Goal: Download file/media

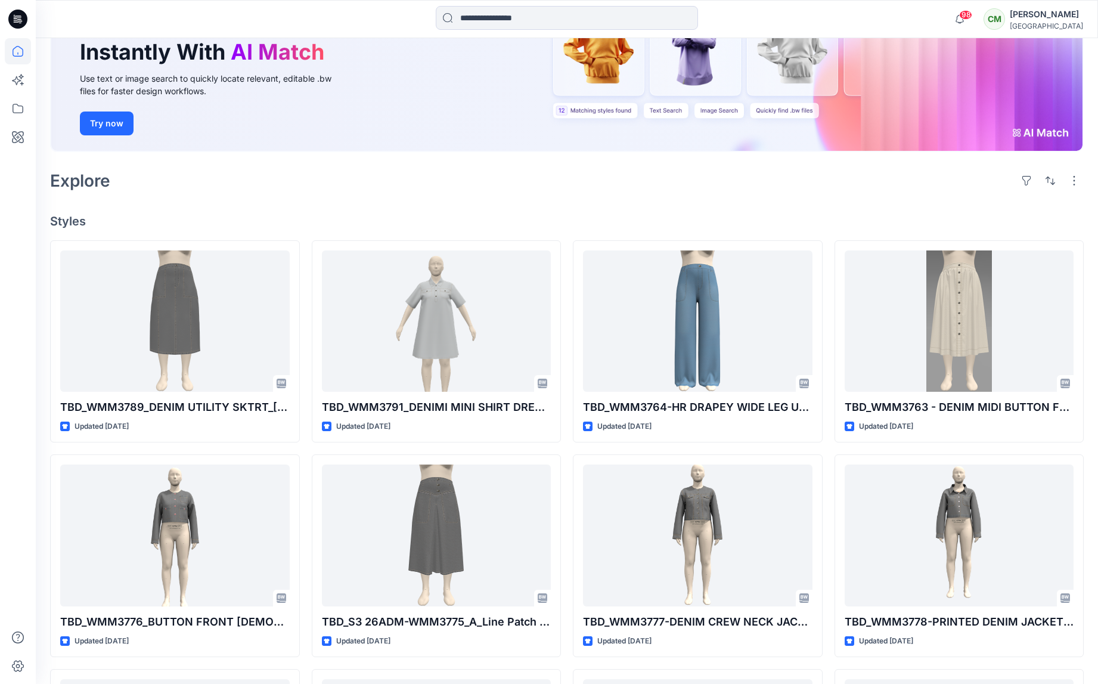
scroll to position [133, 0]
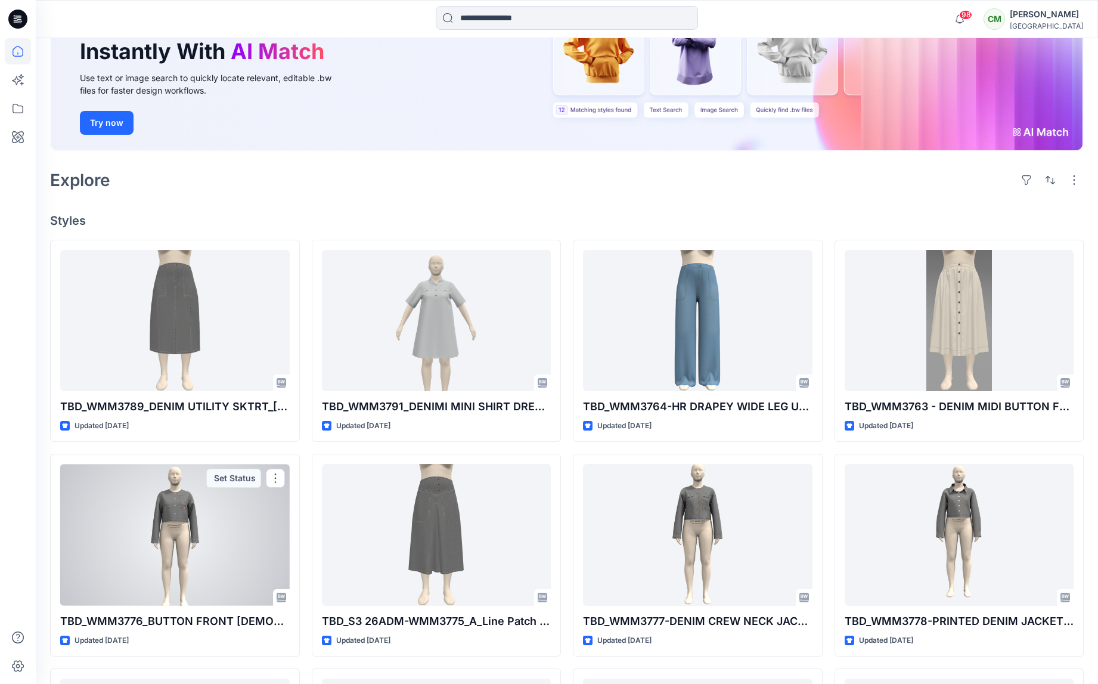
click at [260, 516] on div at bounding box center [174, 534] width 229 height 141
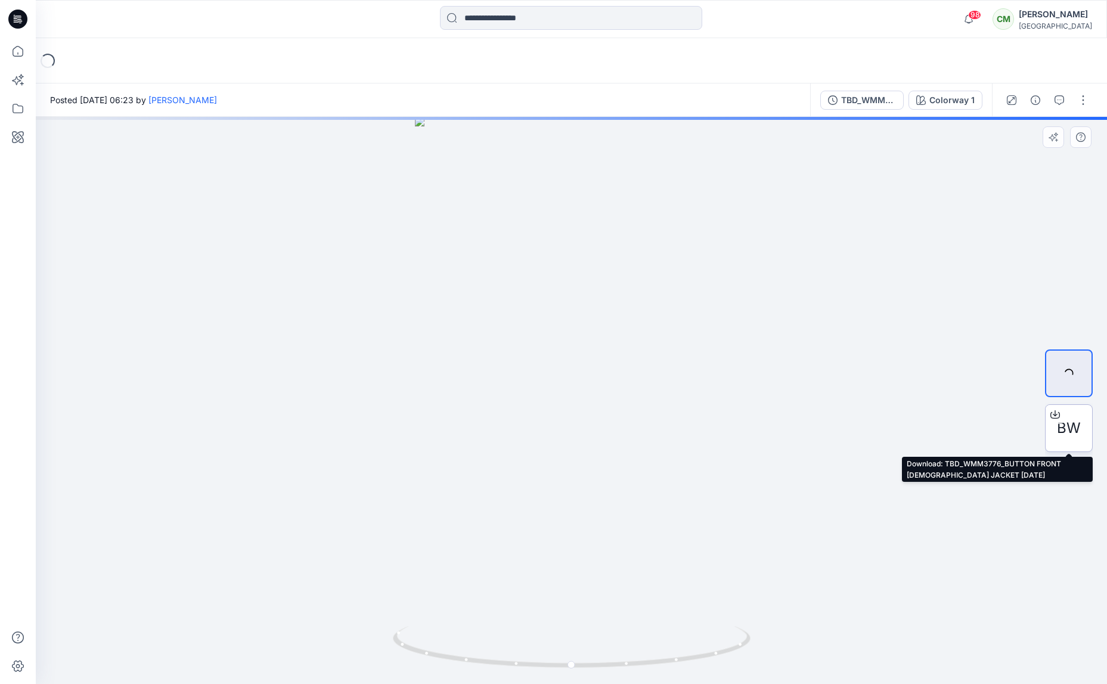
click at [1055, 416] on icon at bounding box center [1055, 414] width 10 height 10
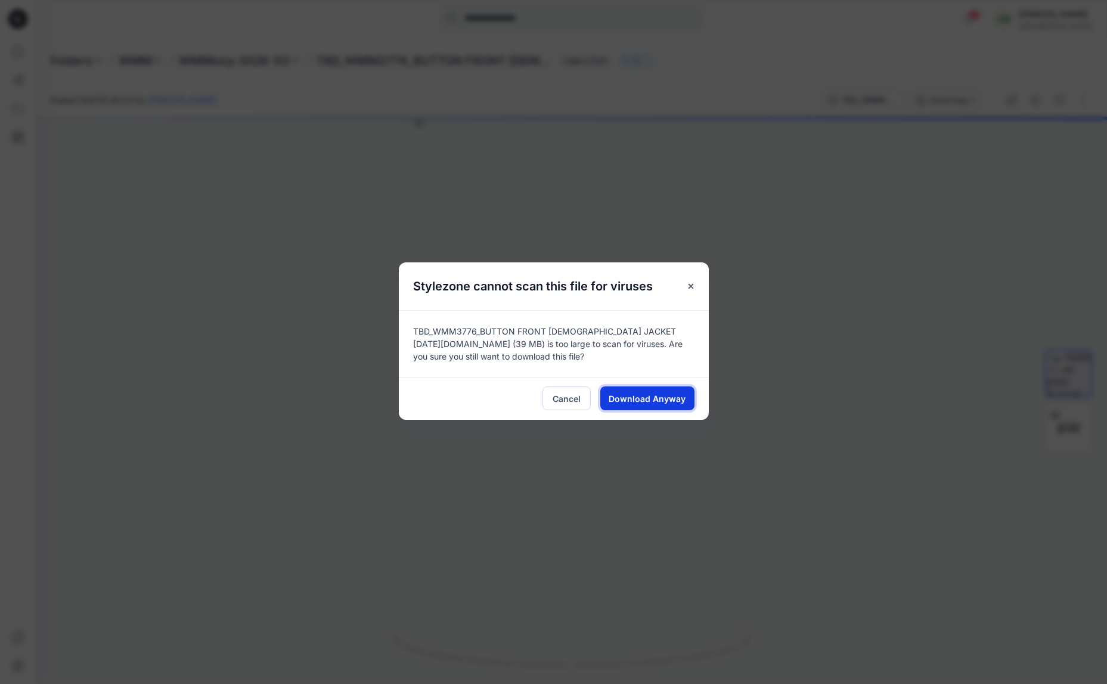
click at [648, 401] on span "Download Anyway" at bounding box center [647, 398] width 77 height 13
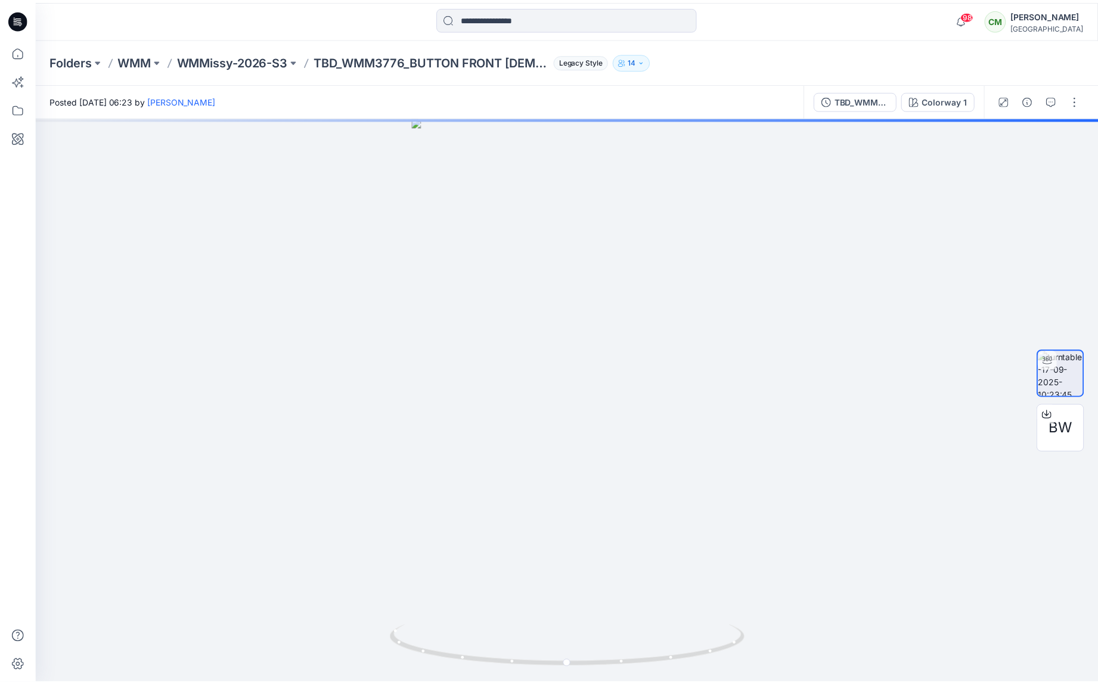
scroll to position [133, 0]
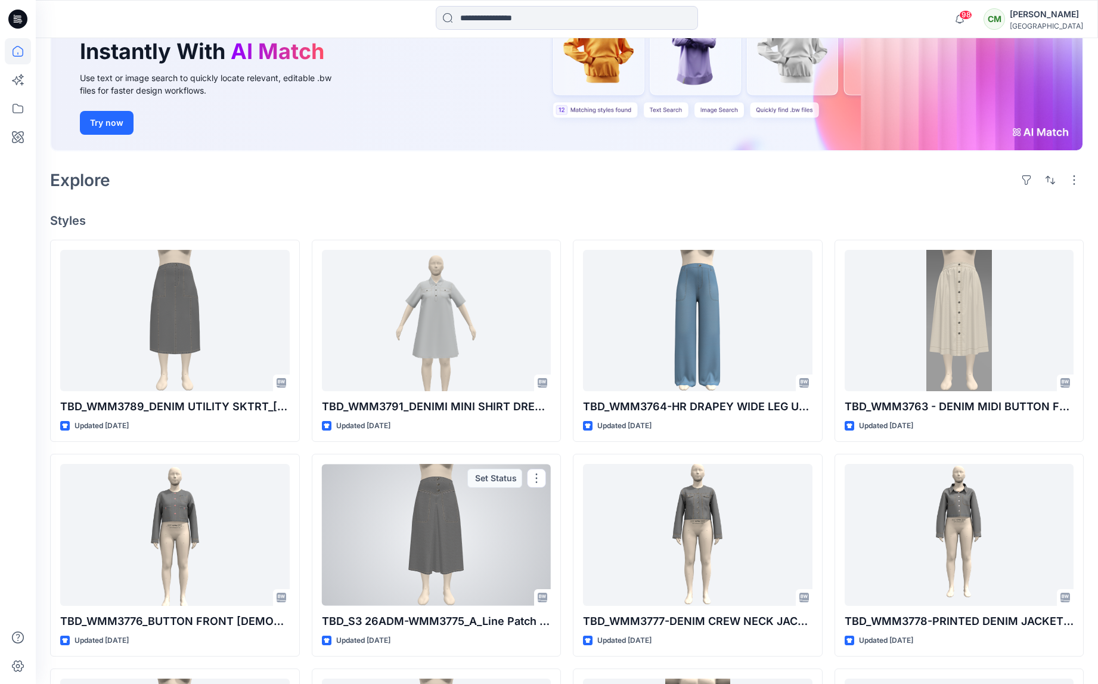
click at [468, 525] on div at bounding box center [436, 534] width 229 height 141
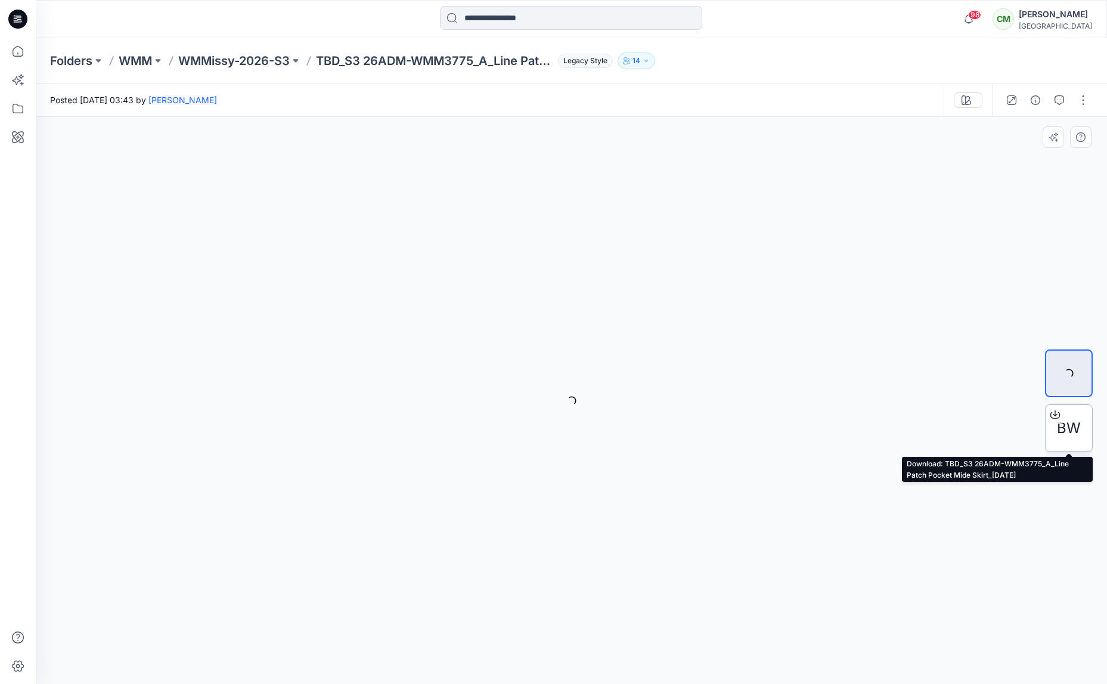
click at [1055, 414] on icon at bounding box center [1055, 412] width 5 height 6
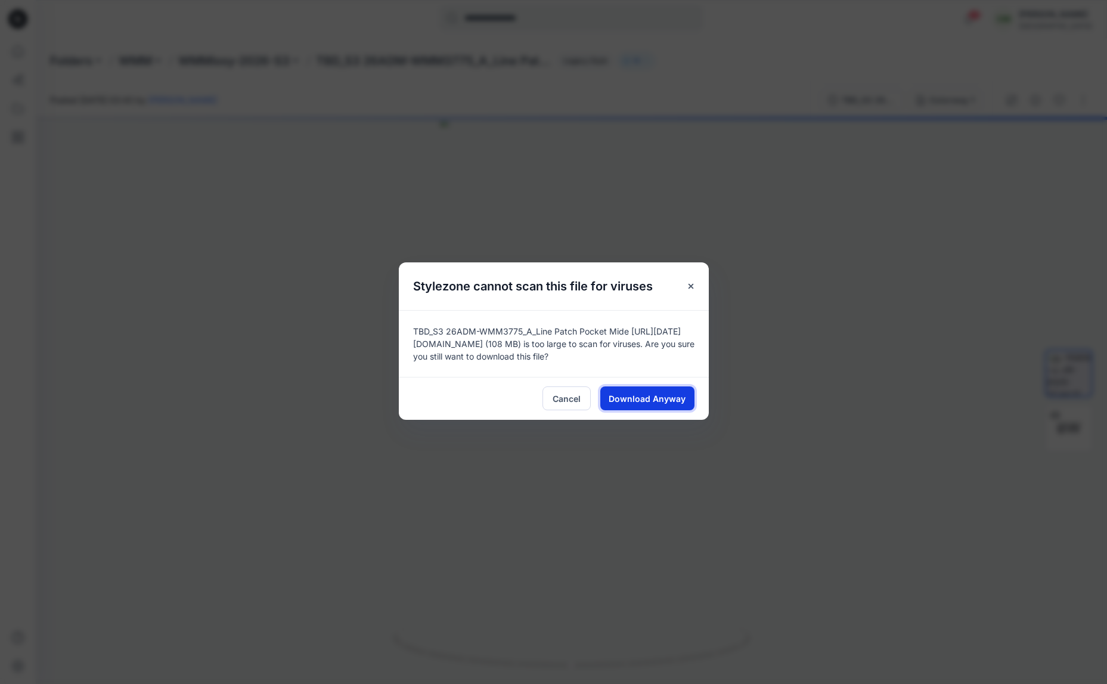
click at [668, 401] on span "Download Anyway" at bounding box center [647, 398] width 77 height 13
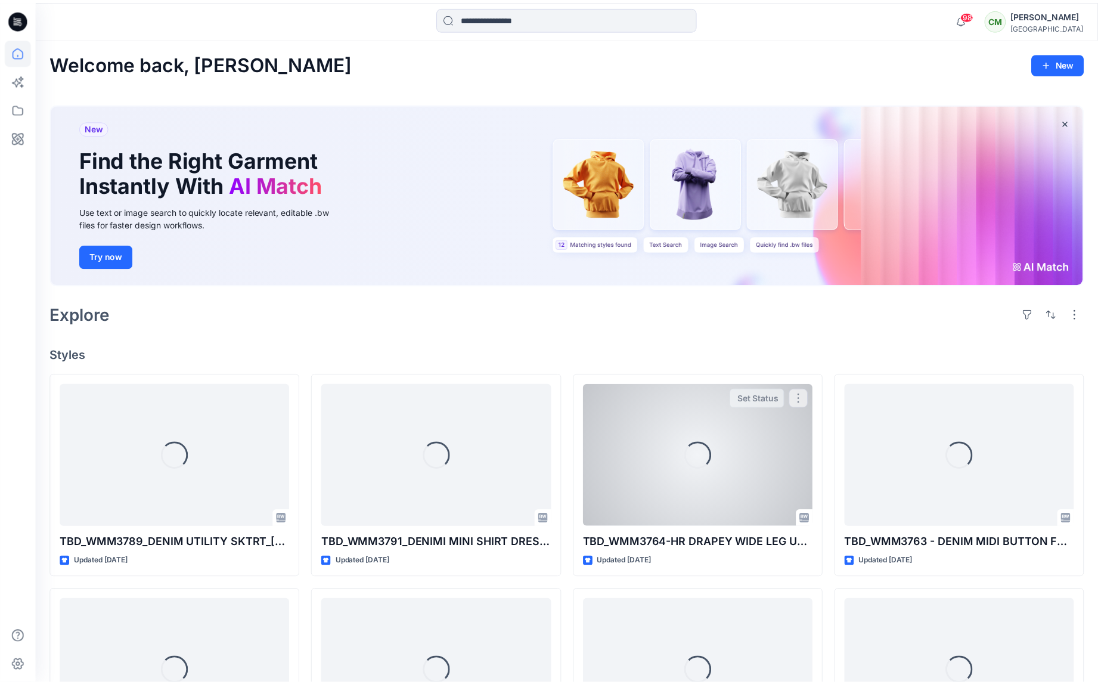
scroll to position [133, 0]
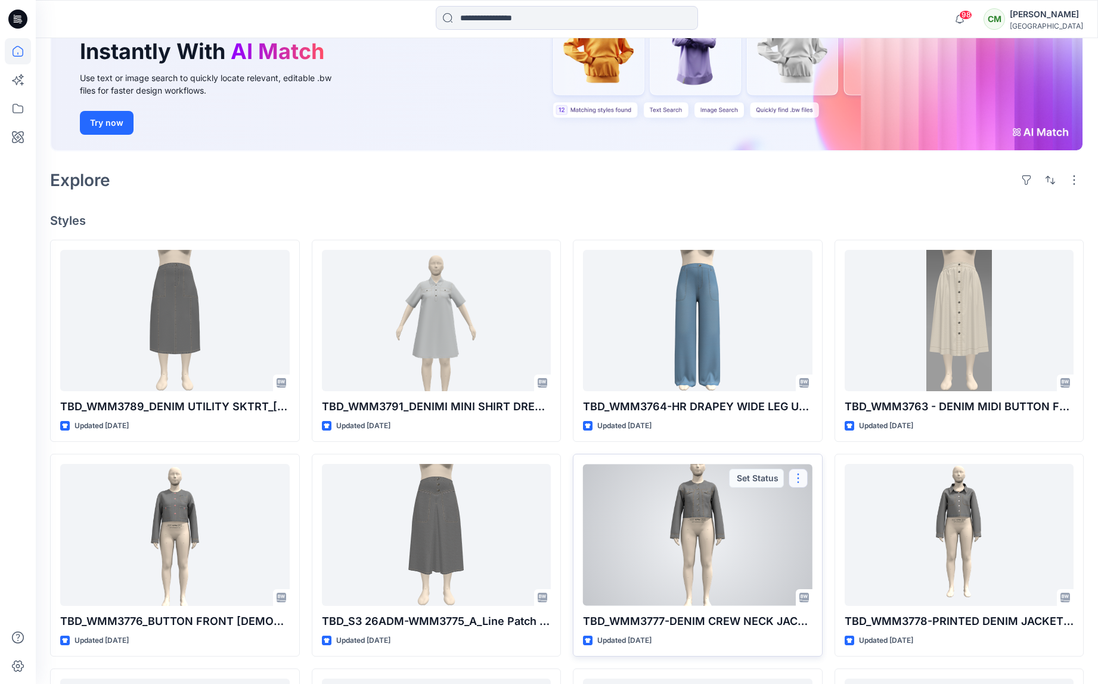
click at [800, 479] on button "button" at bounding box center [798, 477] width 19 height 19
click at [712, 524] on div at bounding box center [697, 534] width 229 height 141
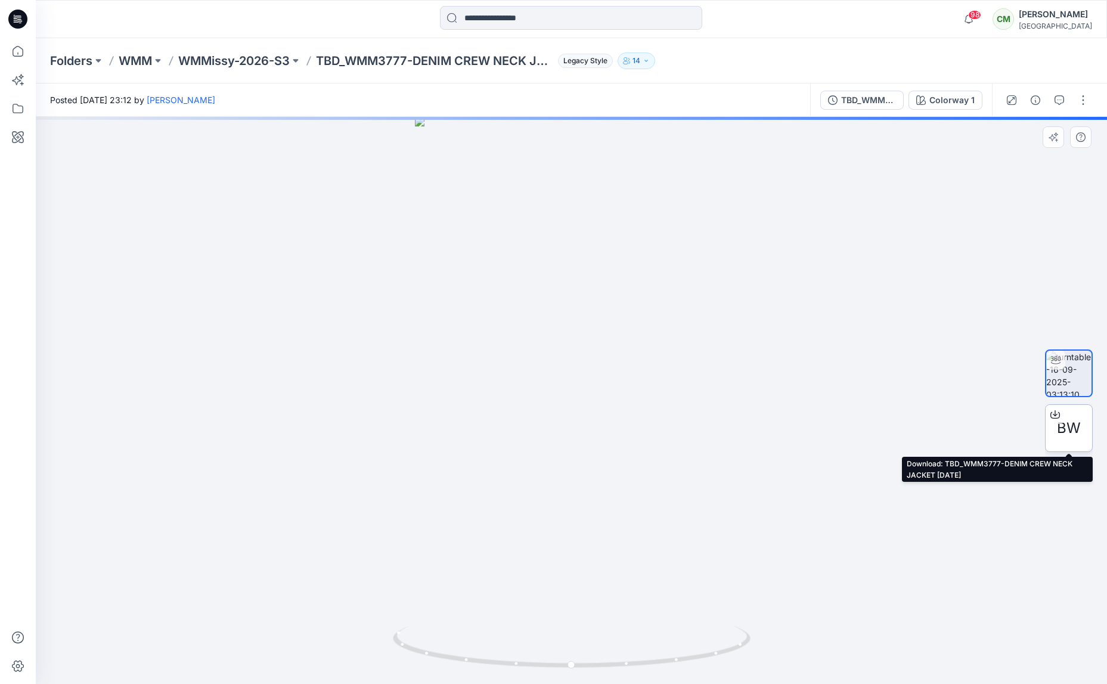
click at [1057, 417] on icon at bounding box center [1055, 414] width 10 height 10
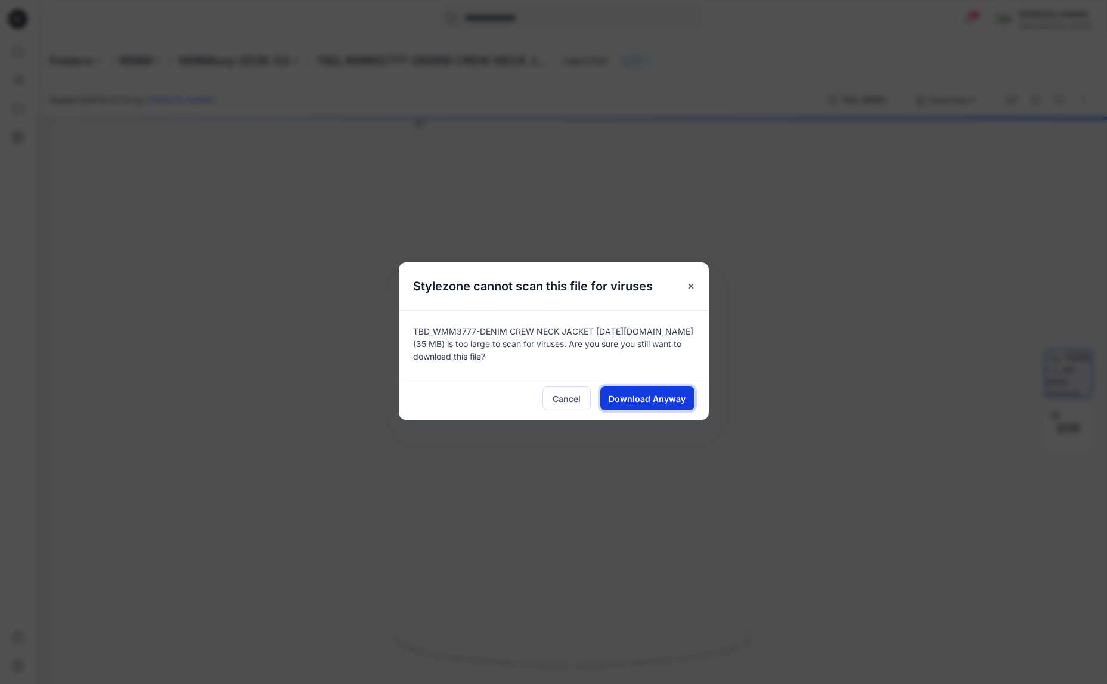
click at [655, 400] on span "Download Anyway" at bounding box center [647, 398] width 77 height 13
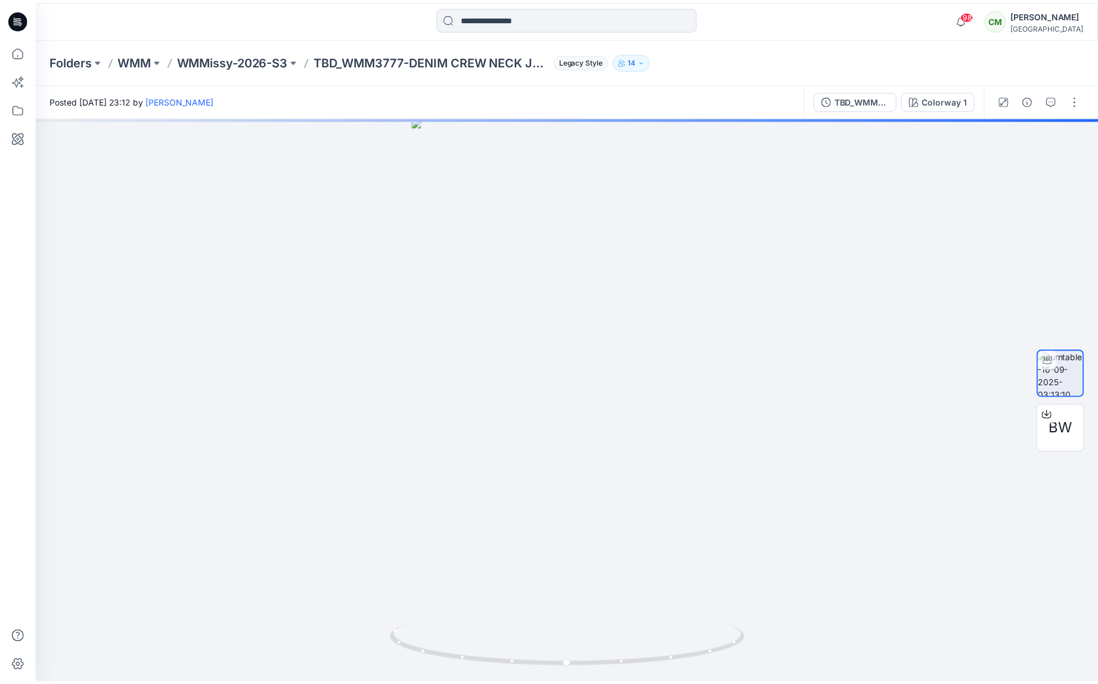
scroll to position [133, 0]
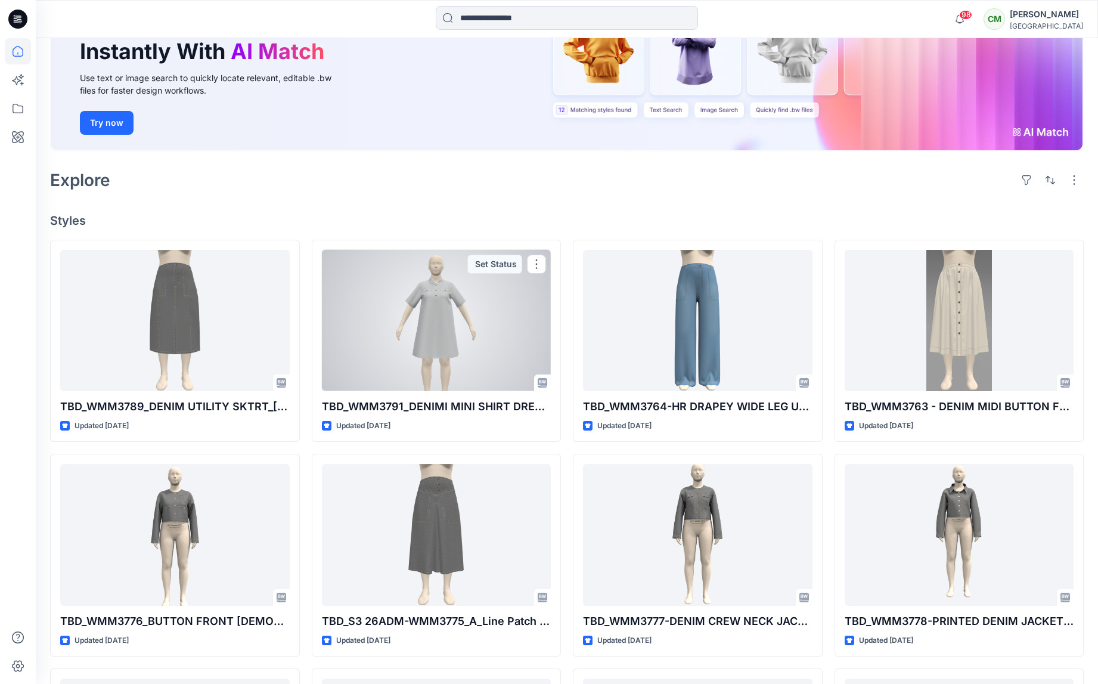
click at [404, 329] on div at bounding box center [436, 320] width 229 height 141
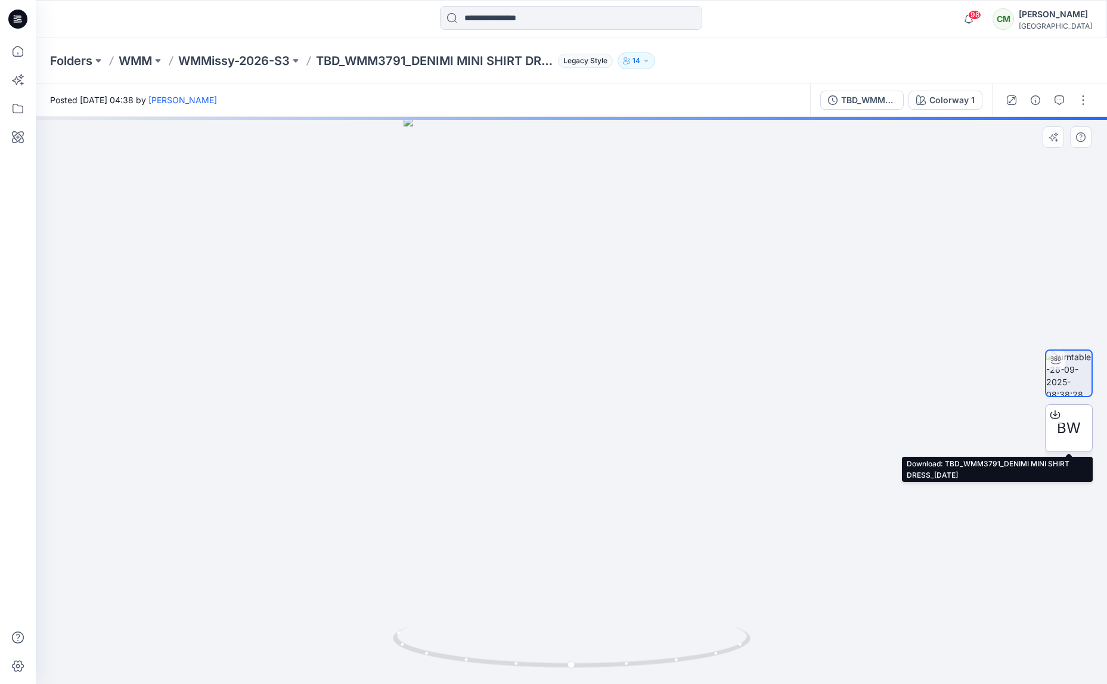
click at [1059, 414] on icon at bounding box center [1055, 414] width 10 height 10
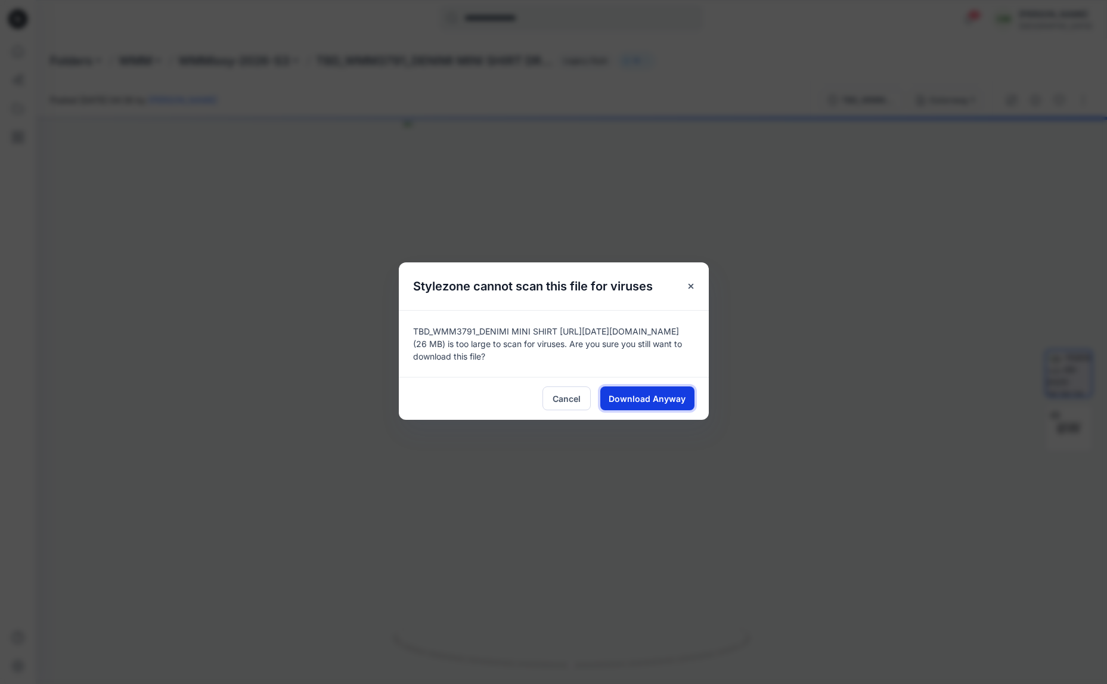
click at [656, 401] on span "Download Anyway" at bounding box center [647, 398] width 77 height 13
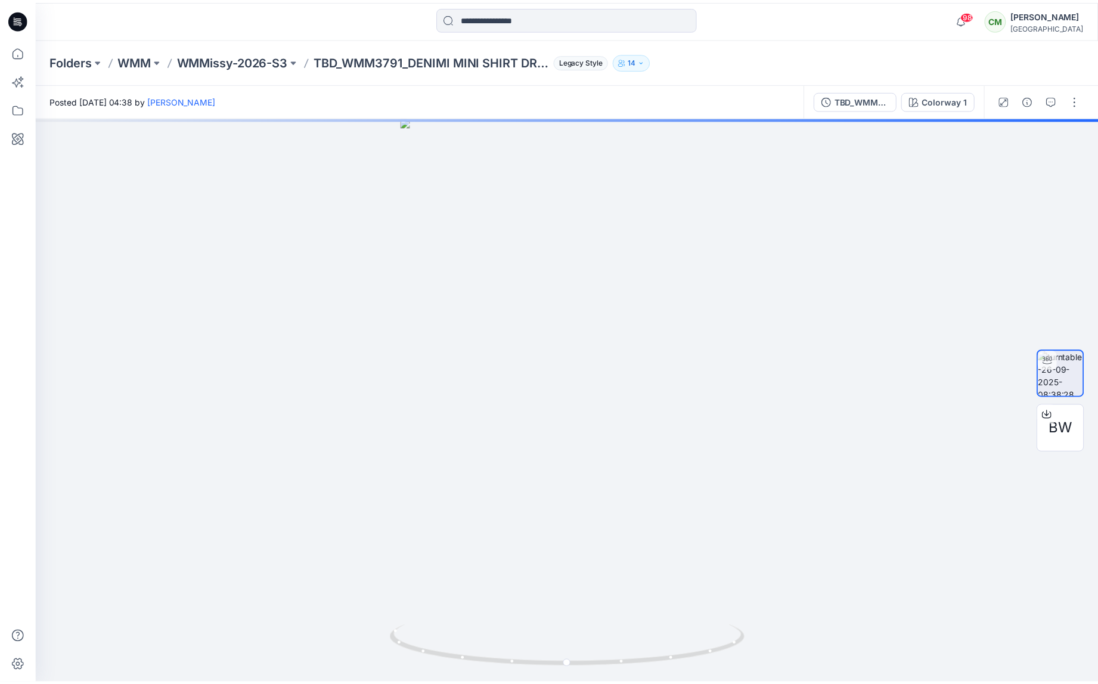
scroll to position [133, 0]
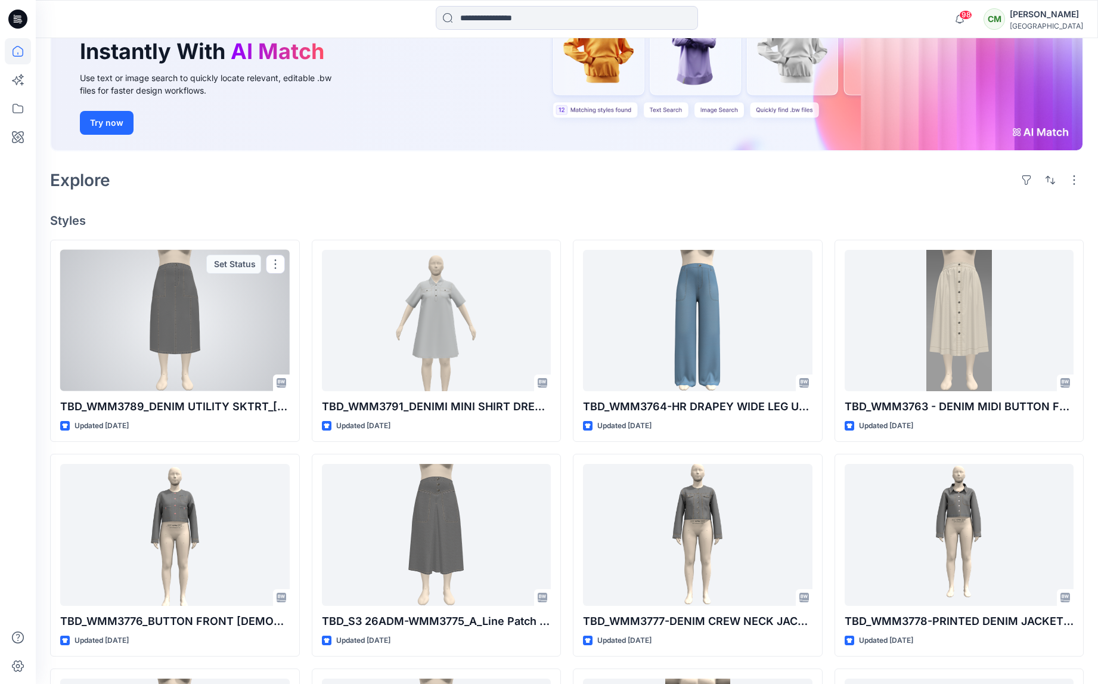
click at [141, 305] on div at bounding box center [174, 320] width 229 height 141
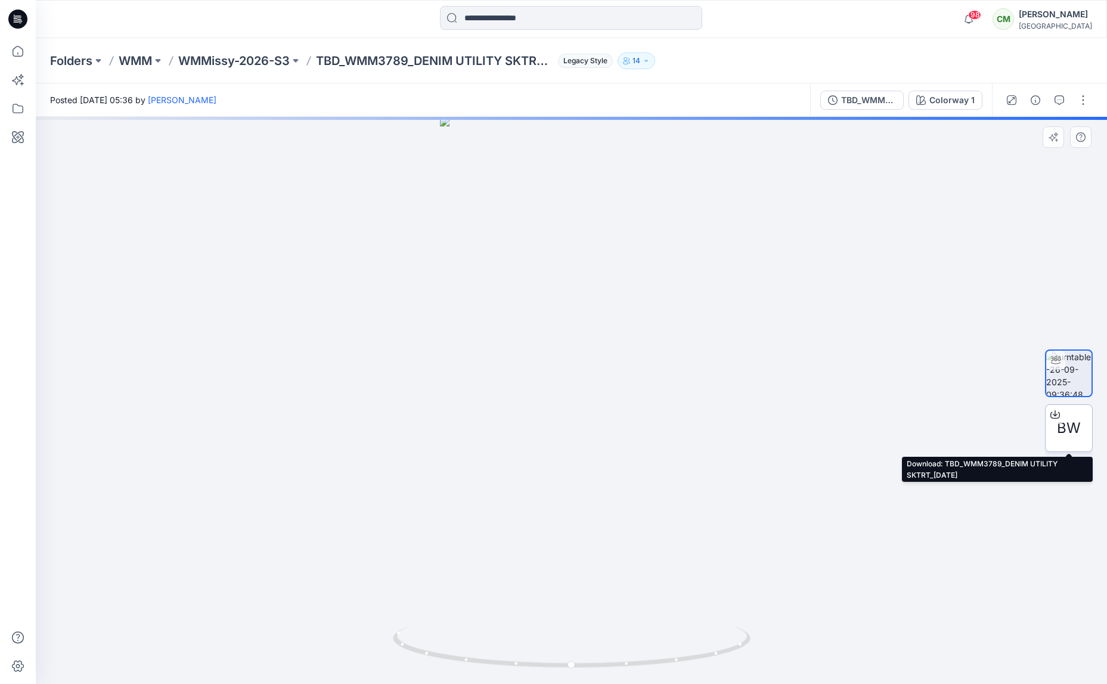
click at [1055, 414] on icon at bounding box center [1055, 414] width 10 height 10
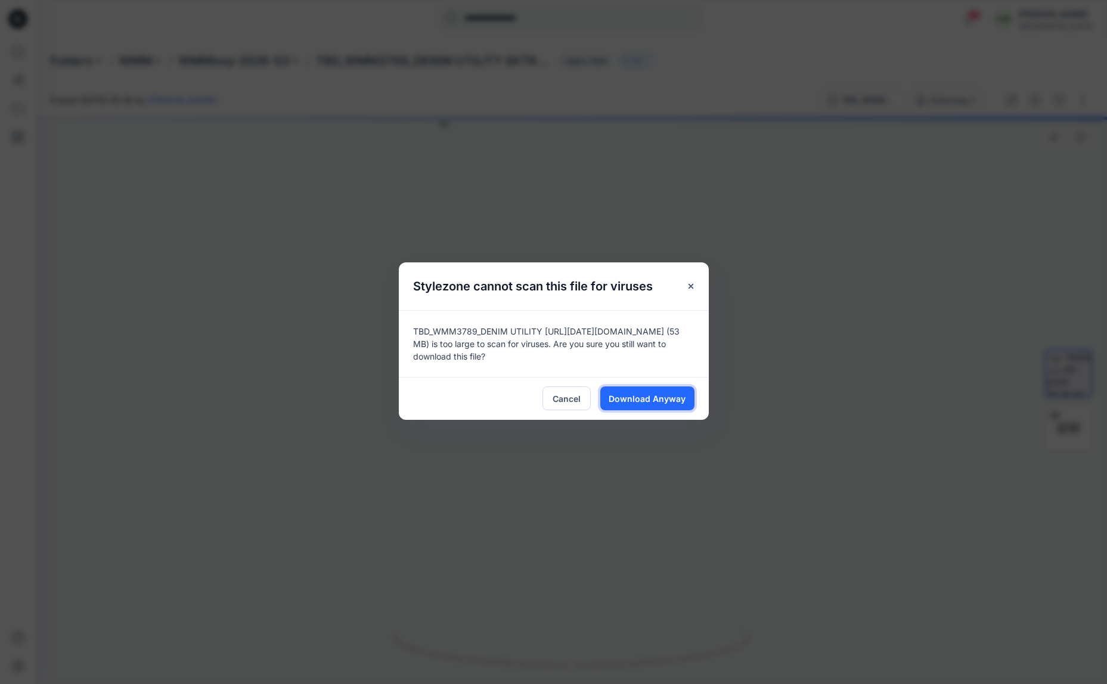
click at [662, 396] on span "Download Anyway" at bounding box center [647, 398] width 77 height 13
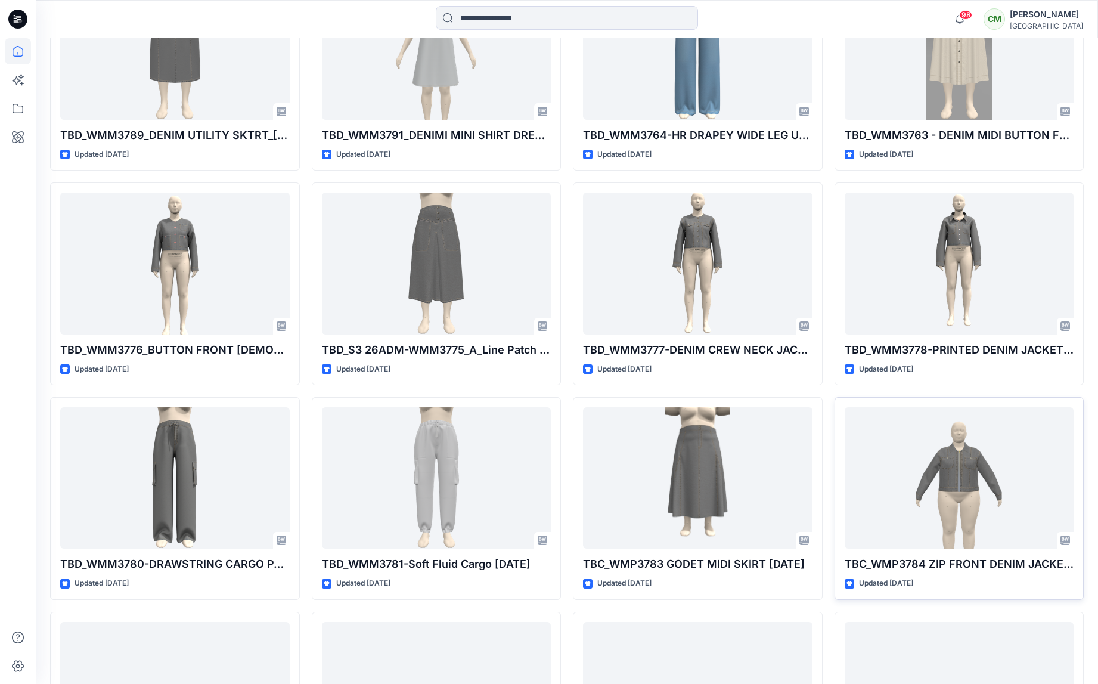
scroll to position [407, 0]
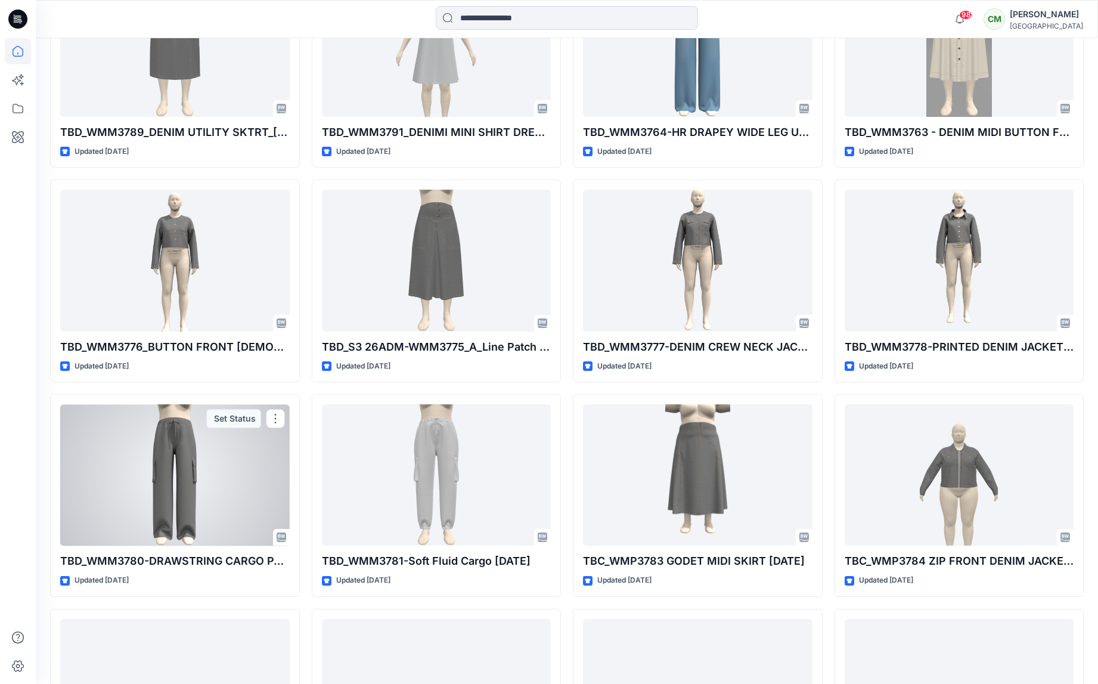
click at [159, 488] on div at bounding box center [174, 474] width 229 height 141
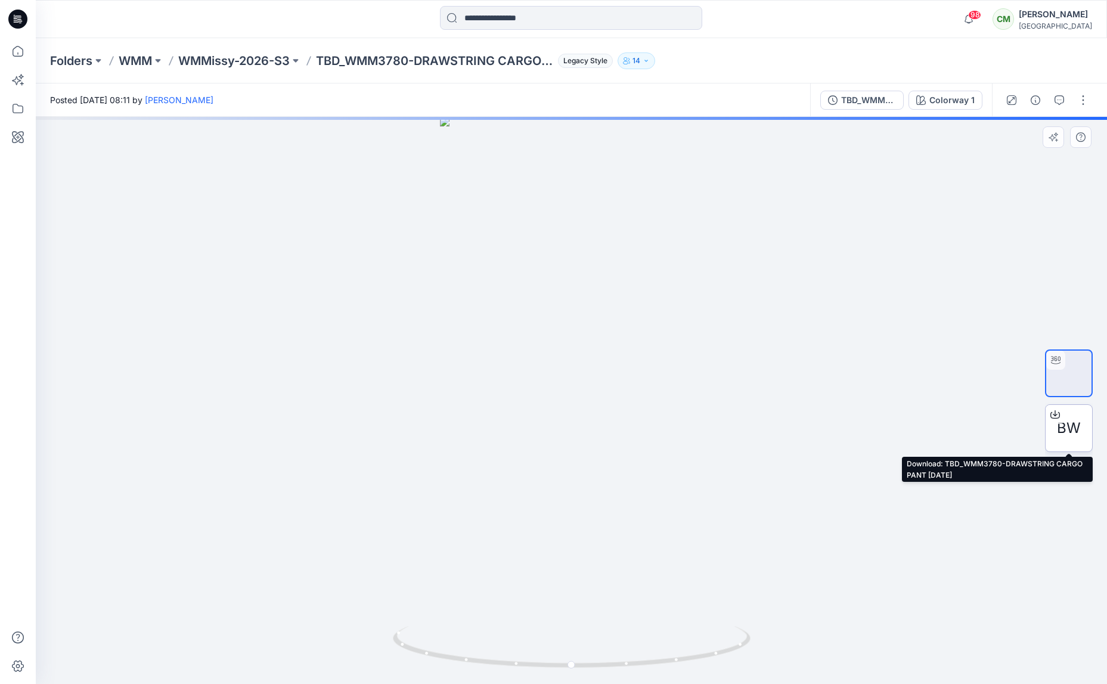
click at [1054, 415] on icon at bounding box center [1055, 414] width 10 height 10
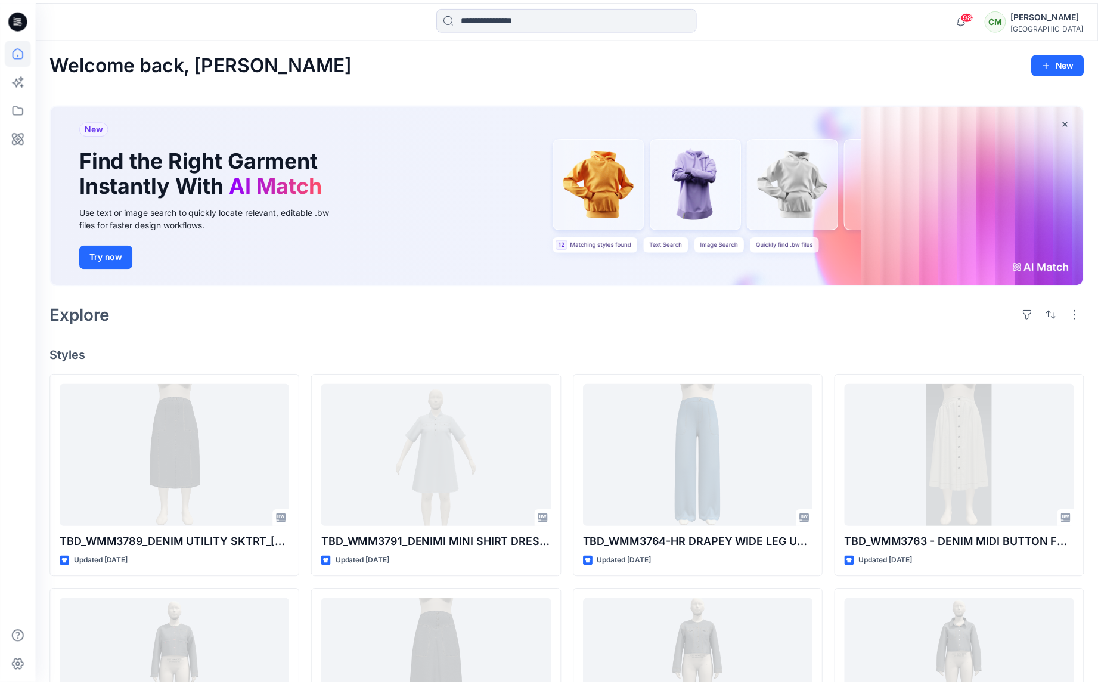
scroll to position [407, 0]
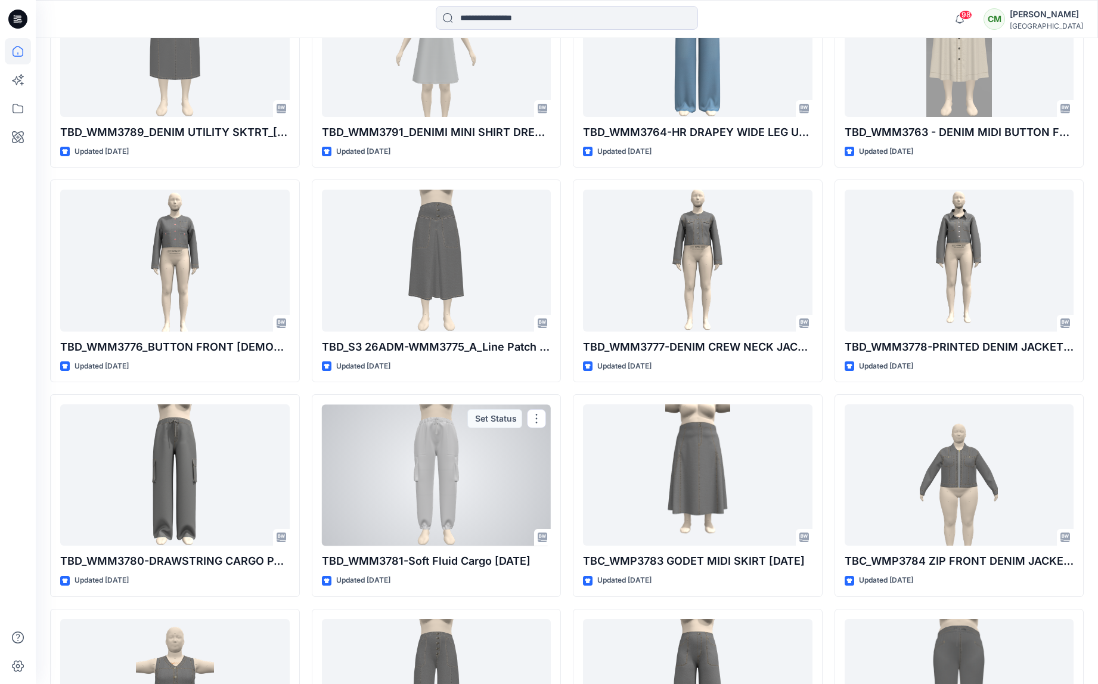
drag, startPoint x: 456, startPoint y: 469, endPoint x: 448, endPoint y: 467, distance: 8.7
click at [456, 469] on div at bounding box center [436, 474] width 229 height 141
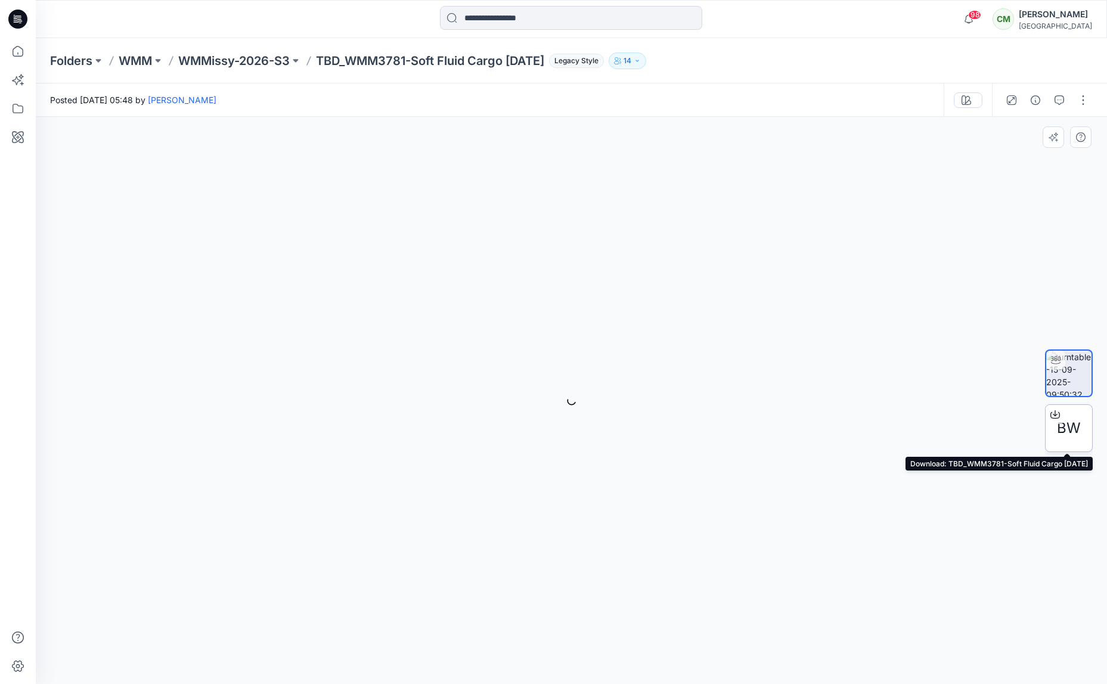
click at [1055, 417] on icon at bounding box center [1055, 414] width 10 height 10
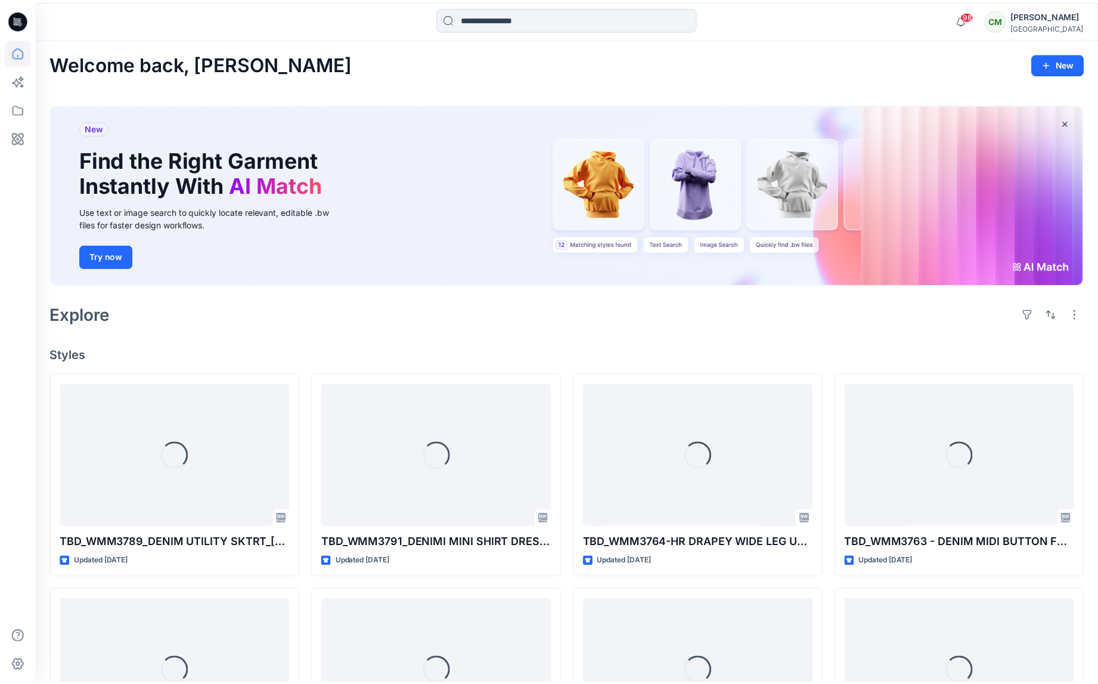
scroll to position [407, 0]
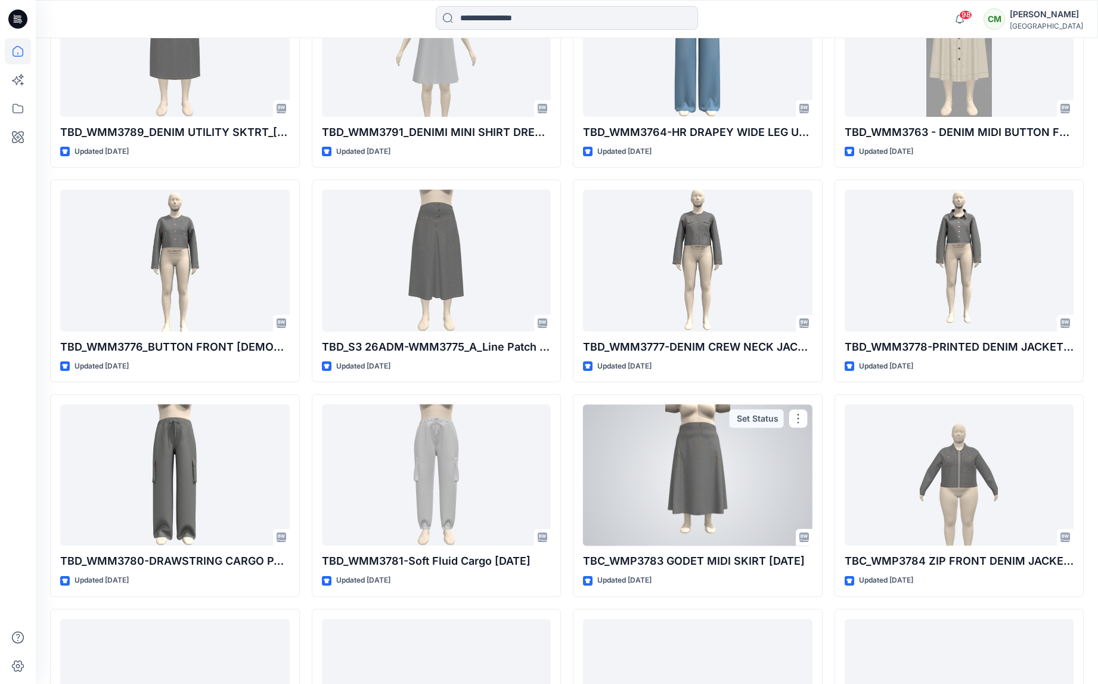
click at [675, 485] on div at bounding box center [697, 474] width 229 height 141
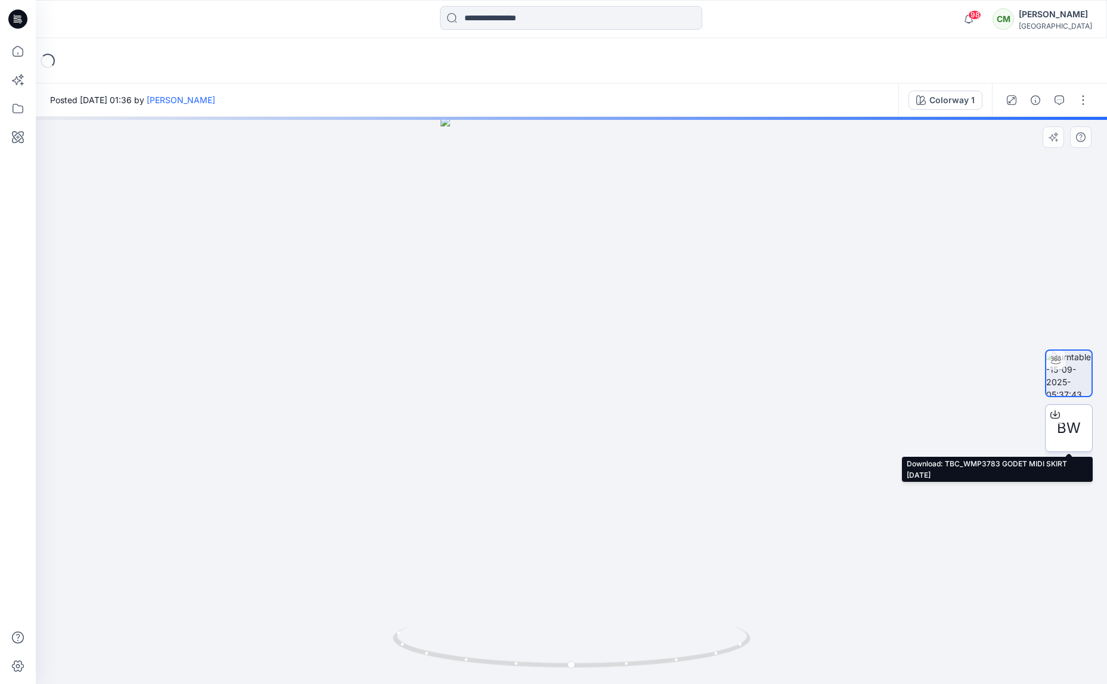
click at [1056, 415] on icon at bounding box center [1055, 414] width 10 height 10
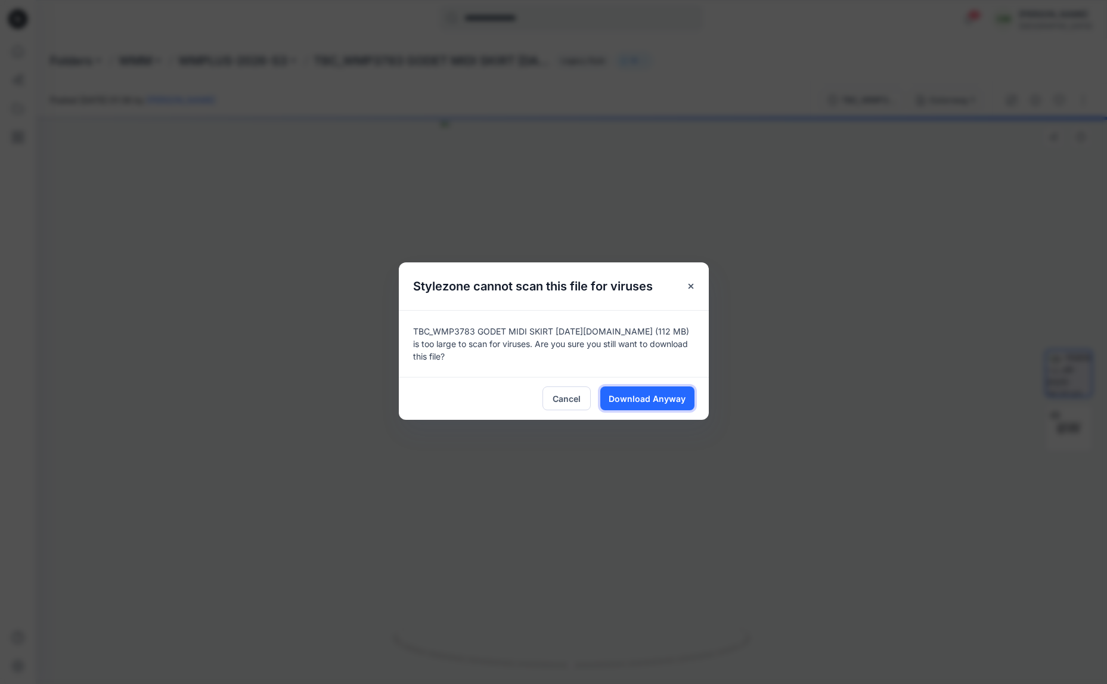
click at [653, 392] on span "Download Anyway" at bounding box center [647, 398] width 77 height 13
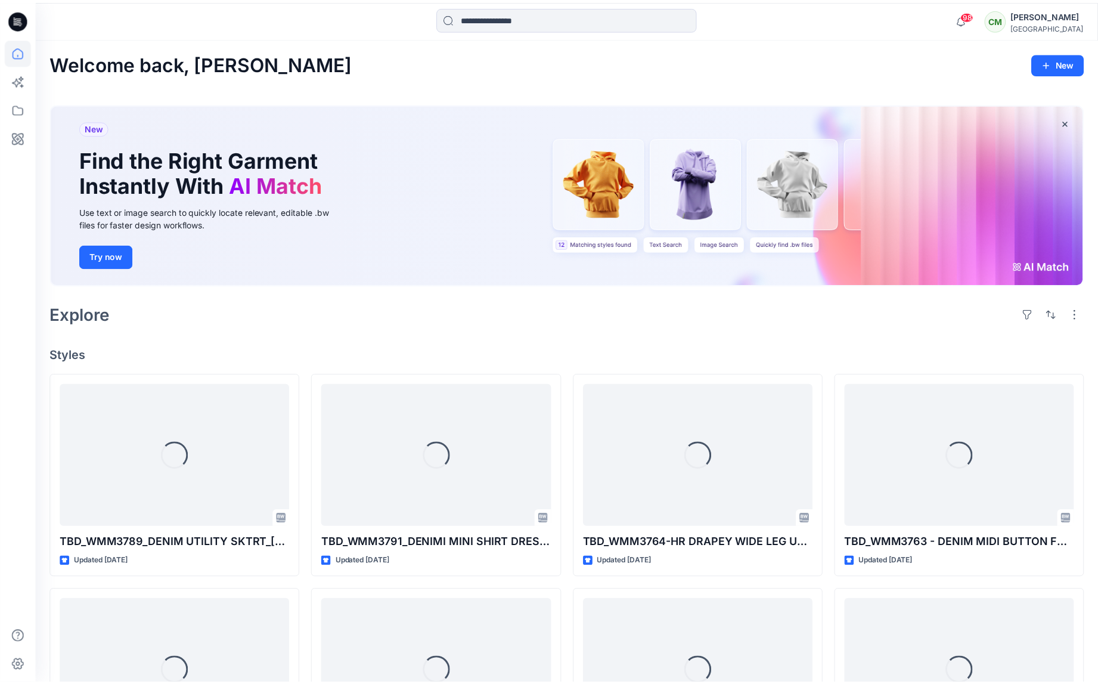
scroll to position [407, 0]
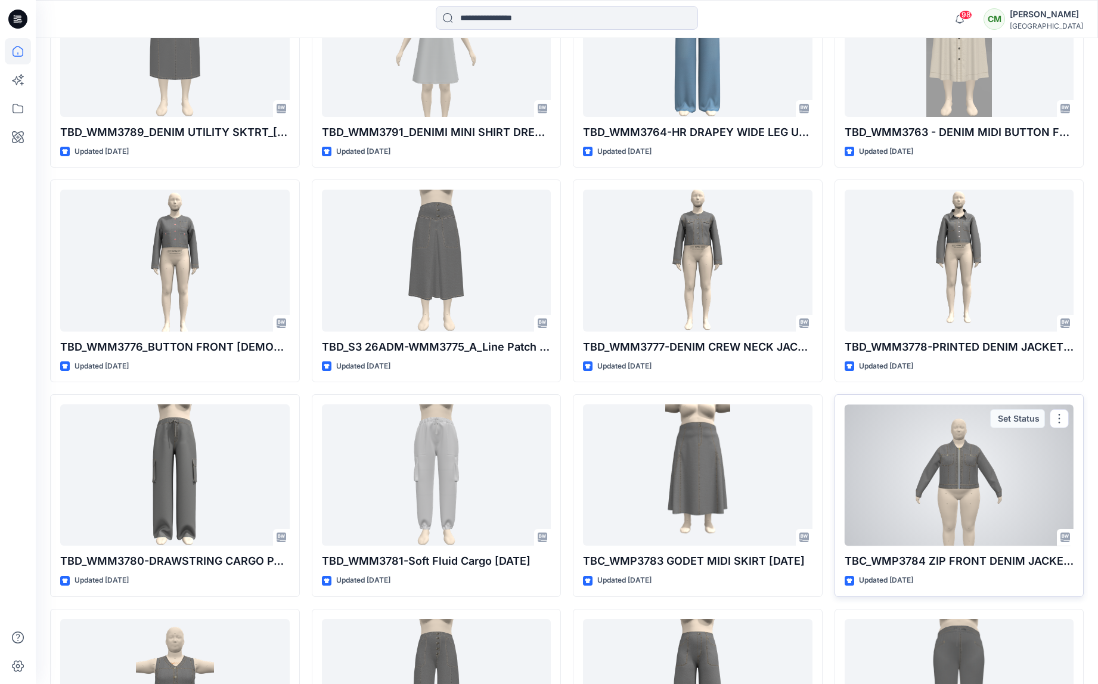
click at [1025, 504] on div at bounding box center [959, 474] width 229 height 141
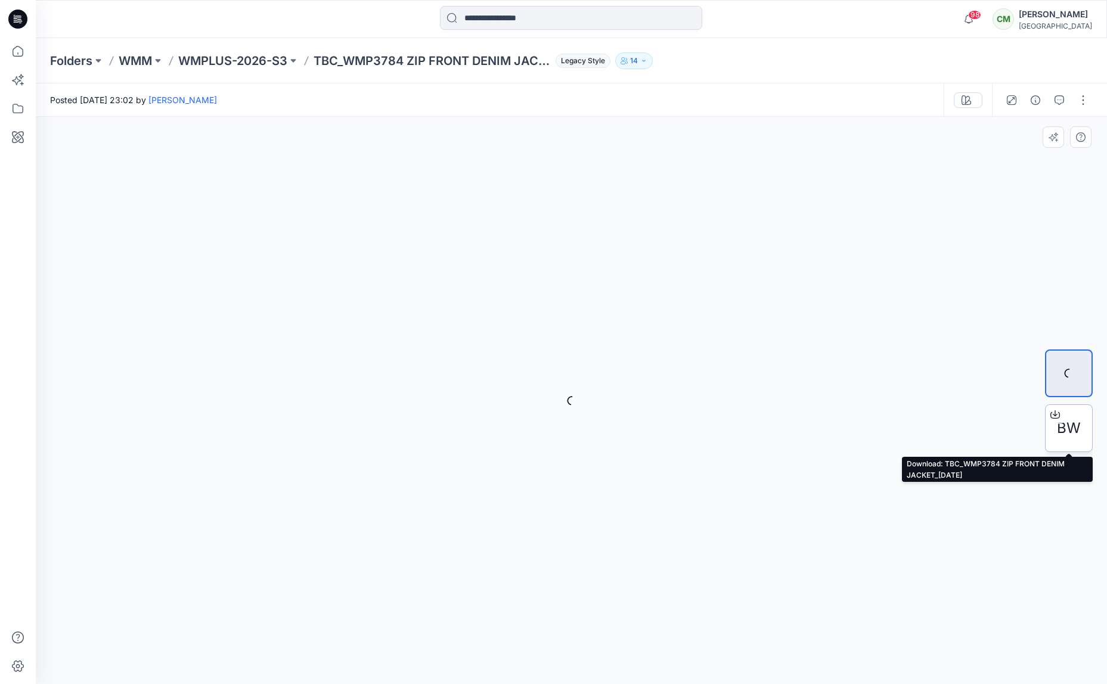
click at [1055, 414] on icon at bounding box center [1055, 414] width 10 height 10
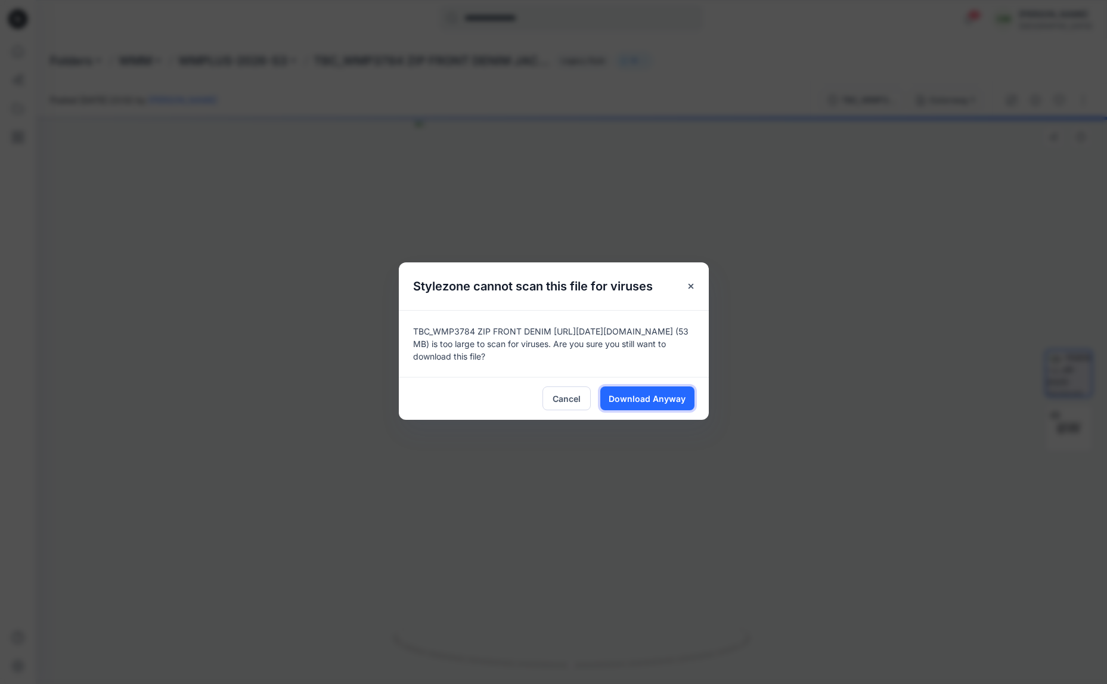
click at [684, 392] on span "Download Anyway" at bounding box center [647, 398] width 77 height 13
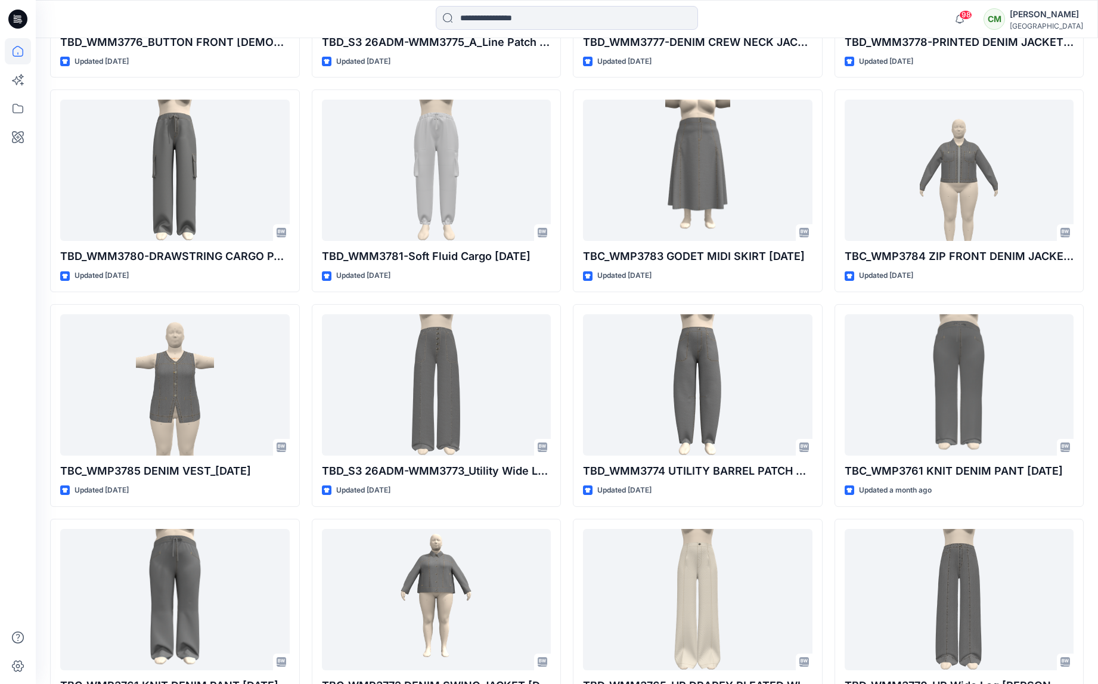
scroll to position [710, 0]
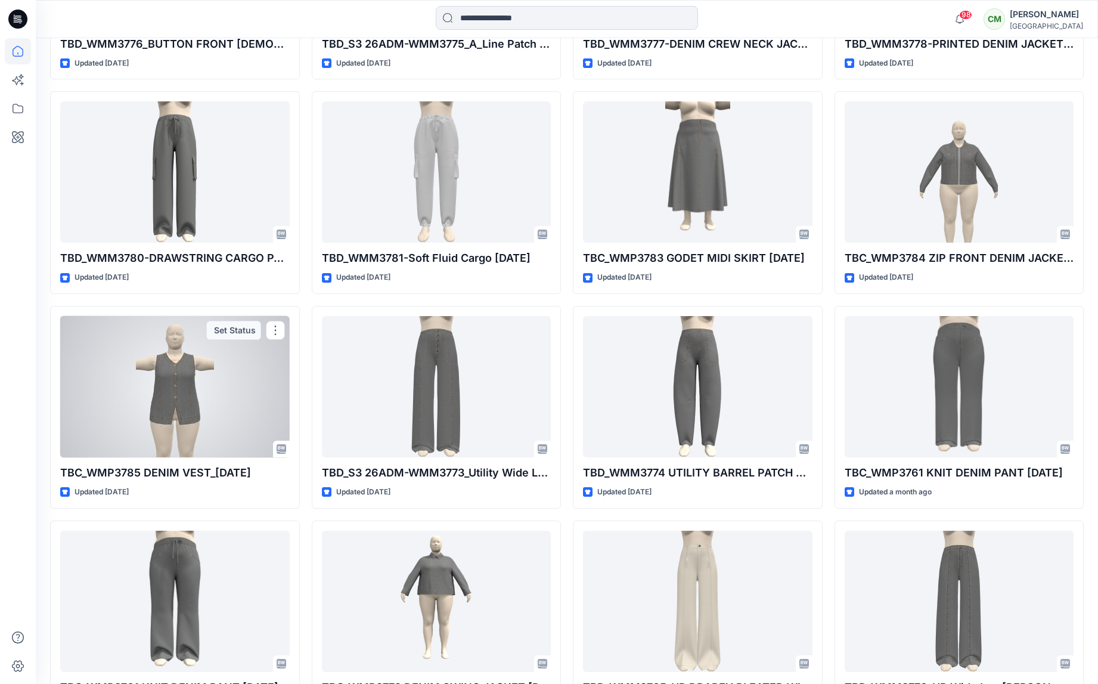
click at [86, 381] on div at bounding box center [174, 386] width 229 height 141
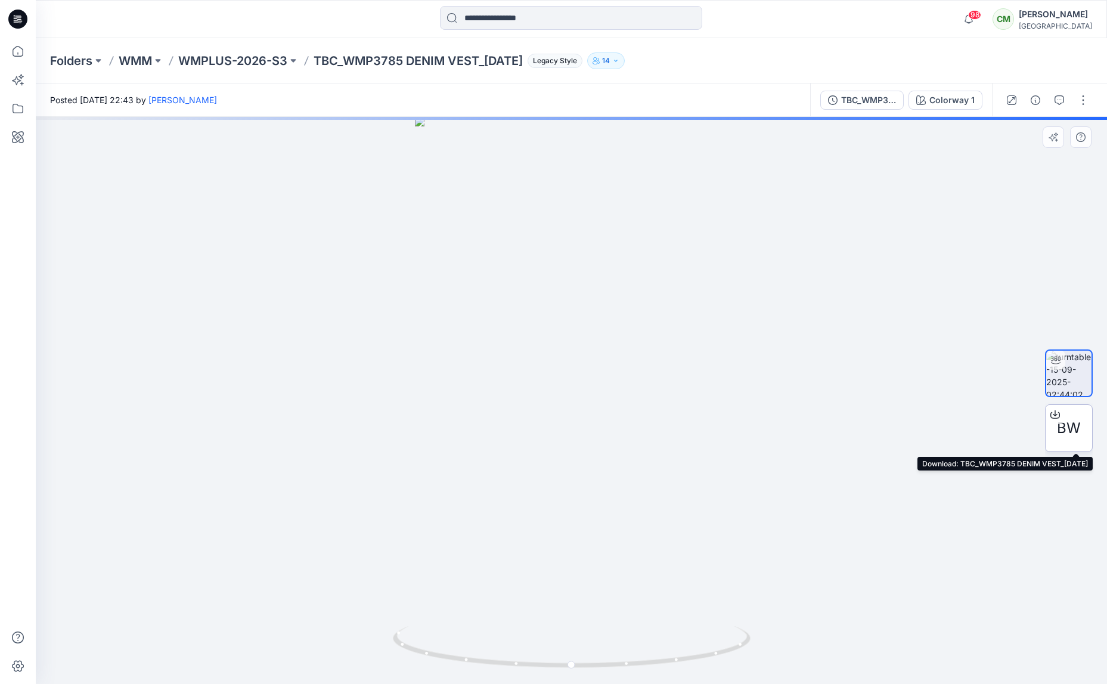
click at [1054, 413] on icon at bounding box center [1055, 414] width 10 height 10
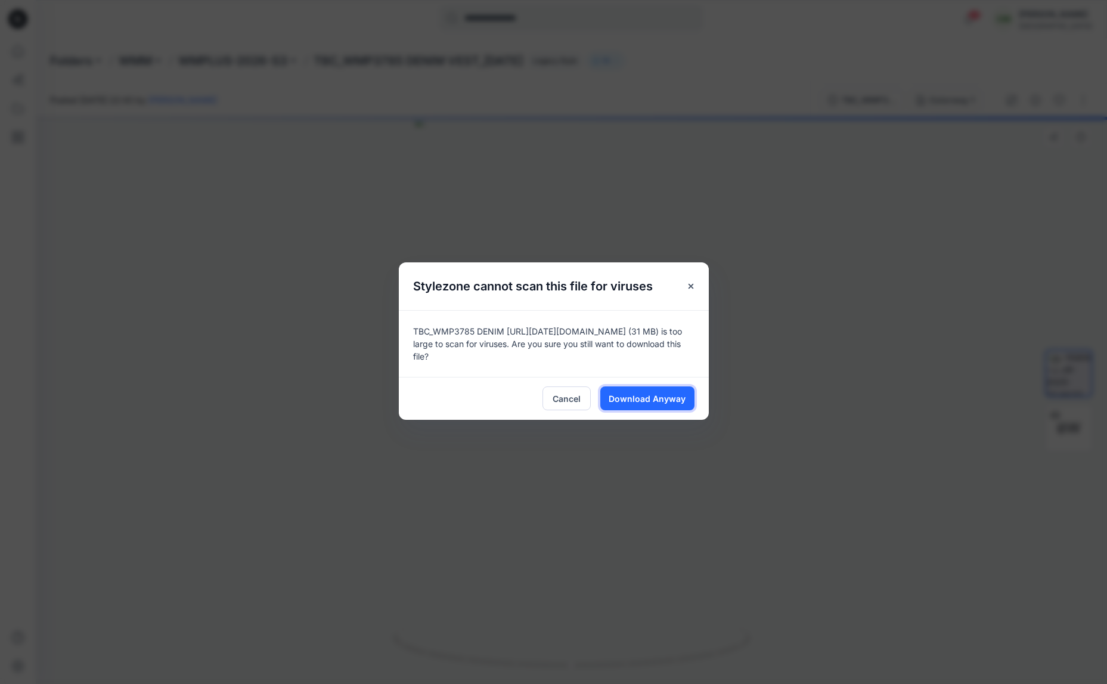
click at [623, 398] on span "Download Anyway" at bounding box center [647, 398] width 77 height 13
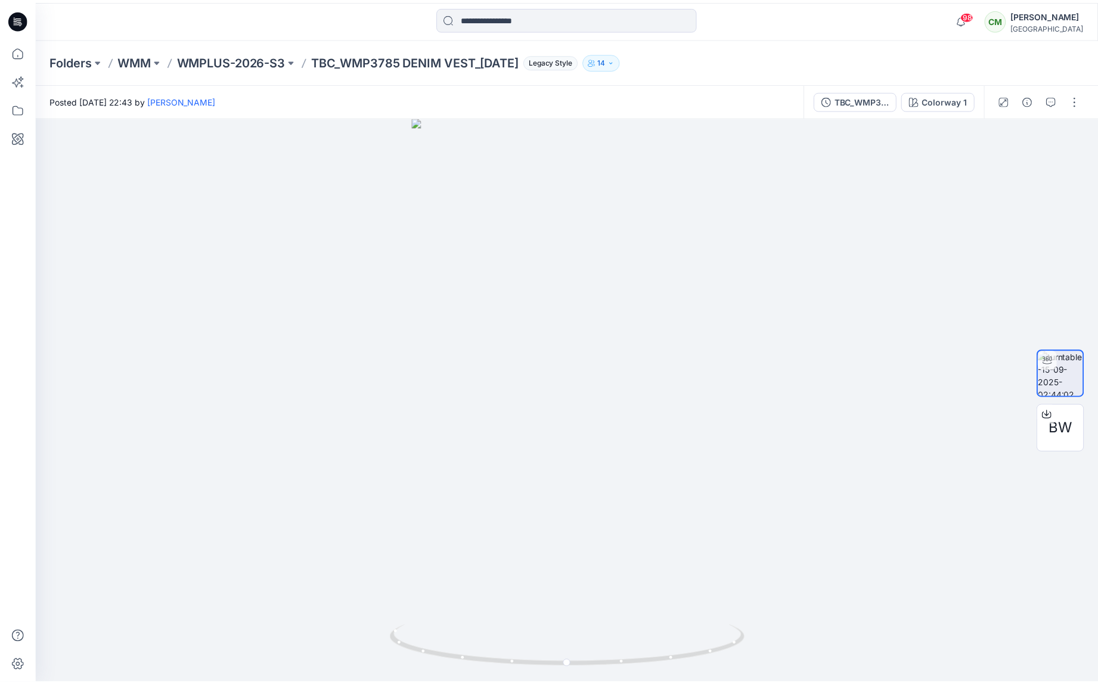
scroll to position [710, 0]
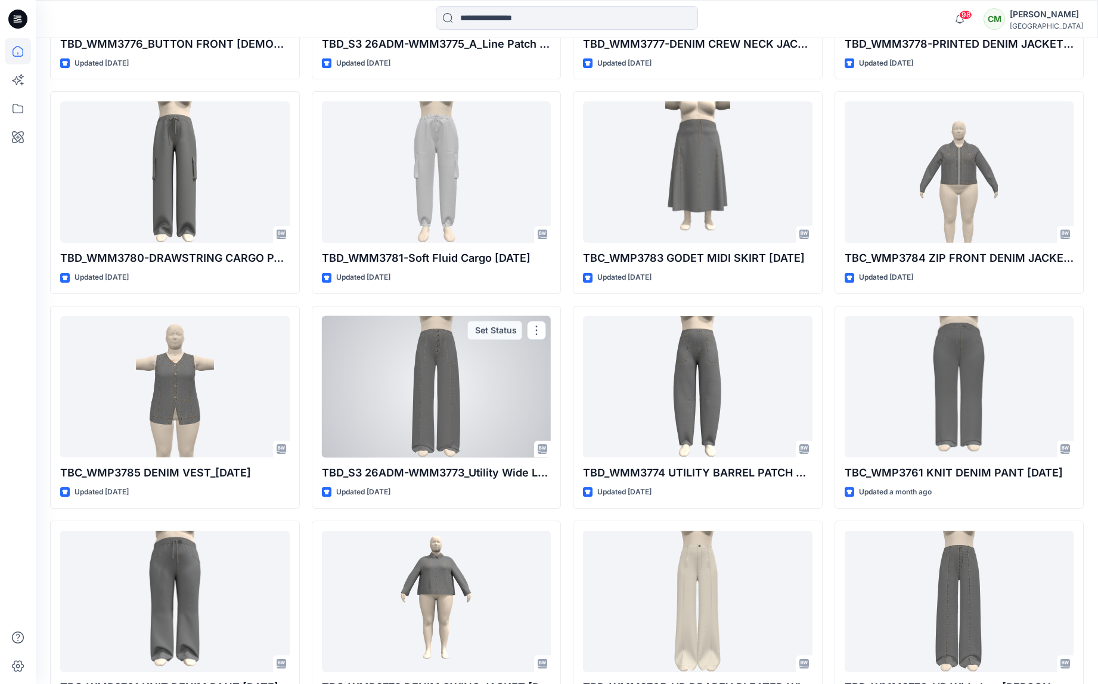
click at [398, 385] on div at bounding box center [436, 386] width 229 height 141
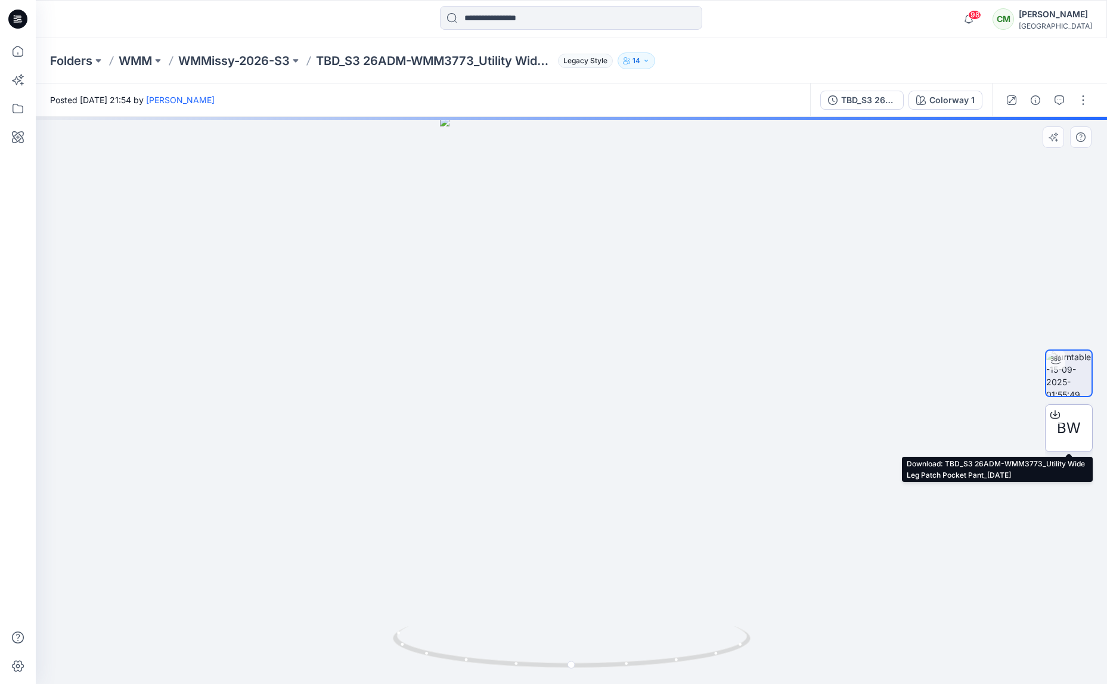
click at [1057, 414] on icon at bounding box center [1055, 414] width 10 height 10
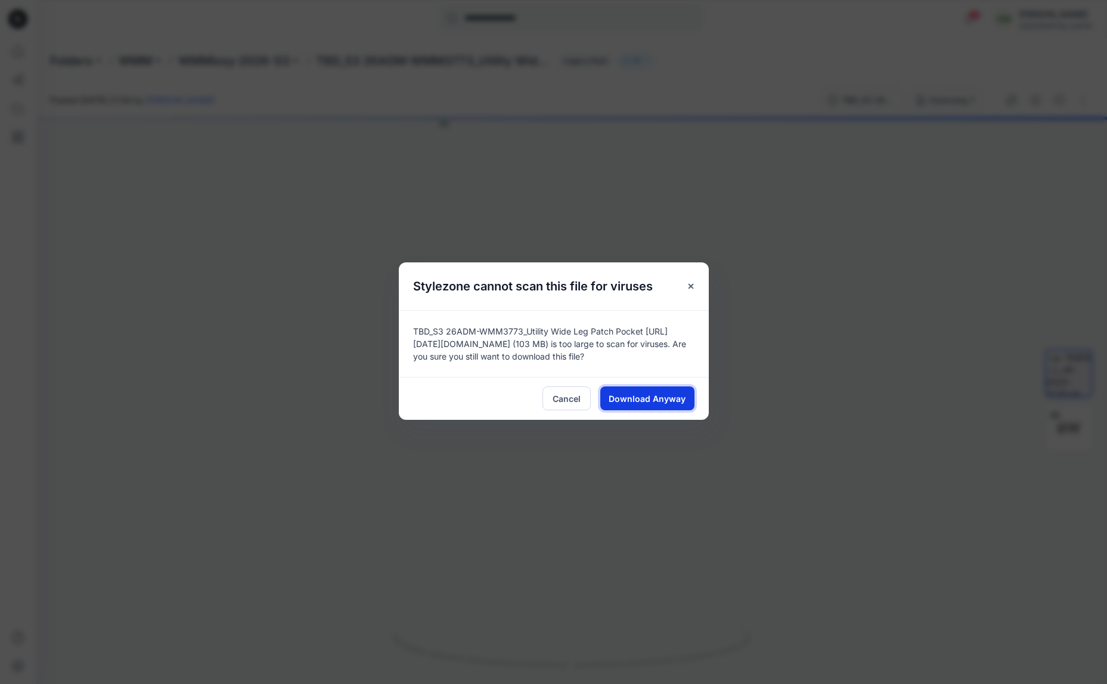
click at [658, 394] on span "Download Anyway" at bounding box center [647, 398] width 77 height 13
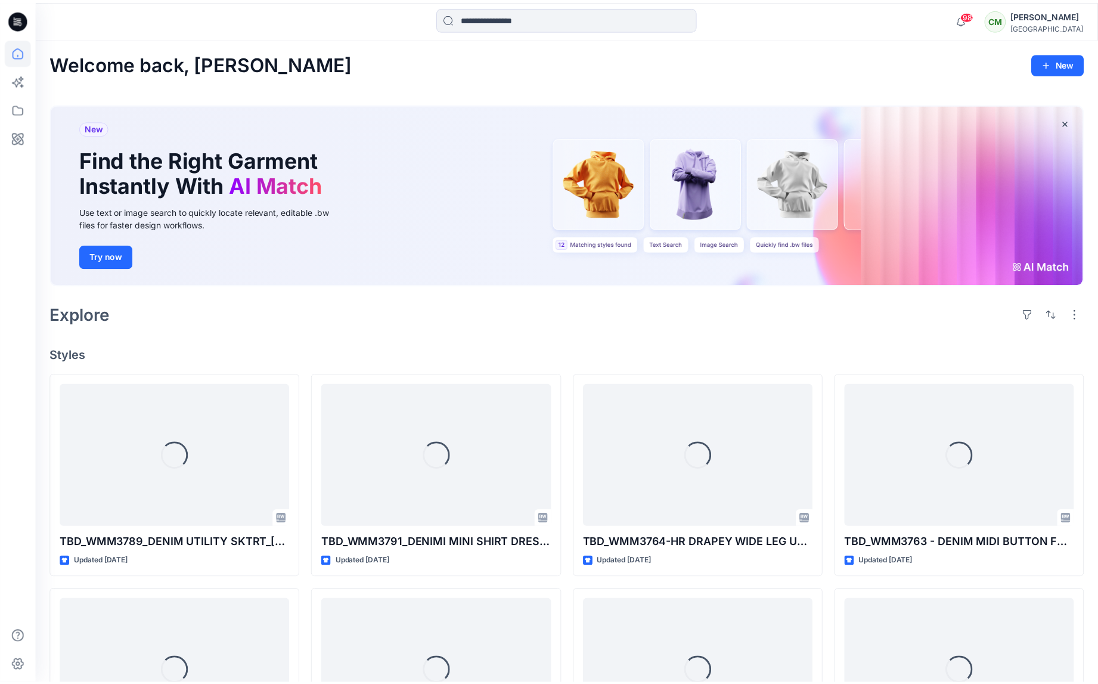
scroll to position [710, 0]
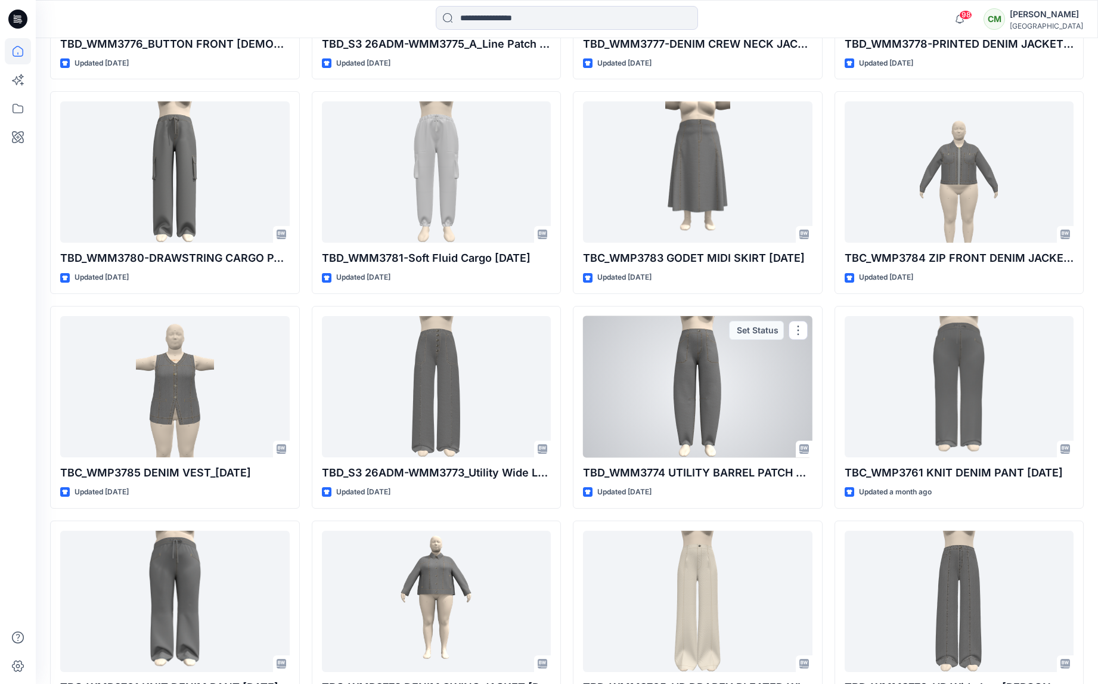
click at [692, 390] on div at bounding box center [697, 386] width 229 height 141
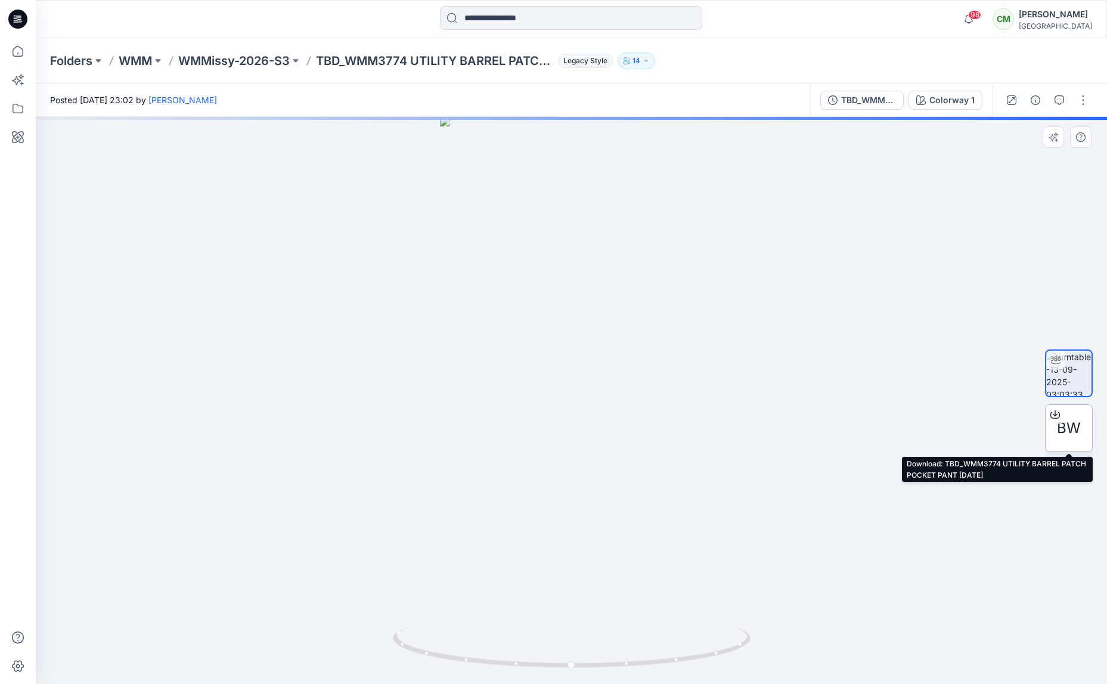
click at [1054, 414] on icon at bounding box center [1055, 412] width 5 height 6
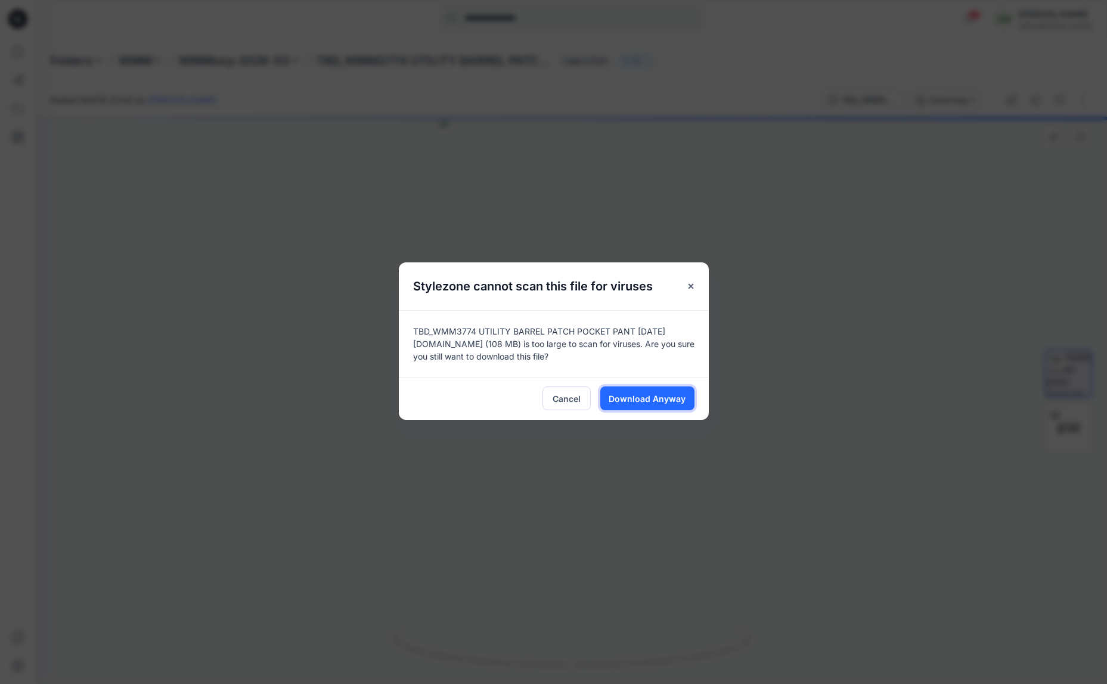
click at [656, 401] on span "Download Anyway" at bounding box center [647, 398] width 77 height 13
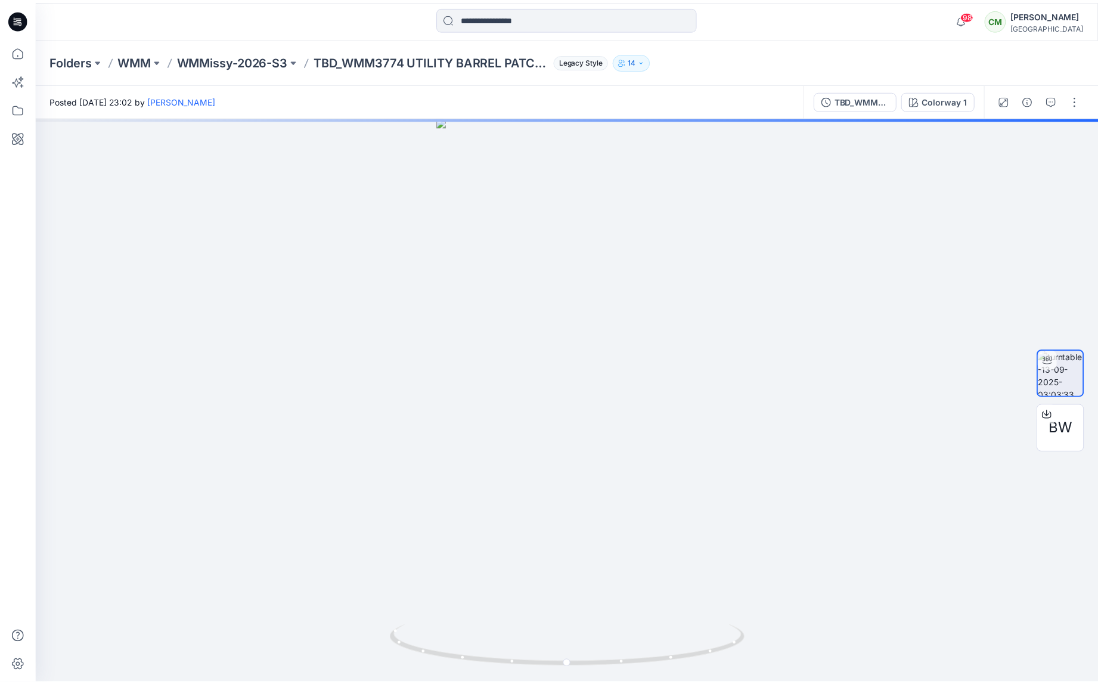
scroll to position [710, 0]
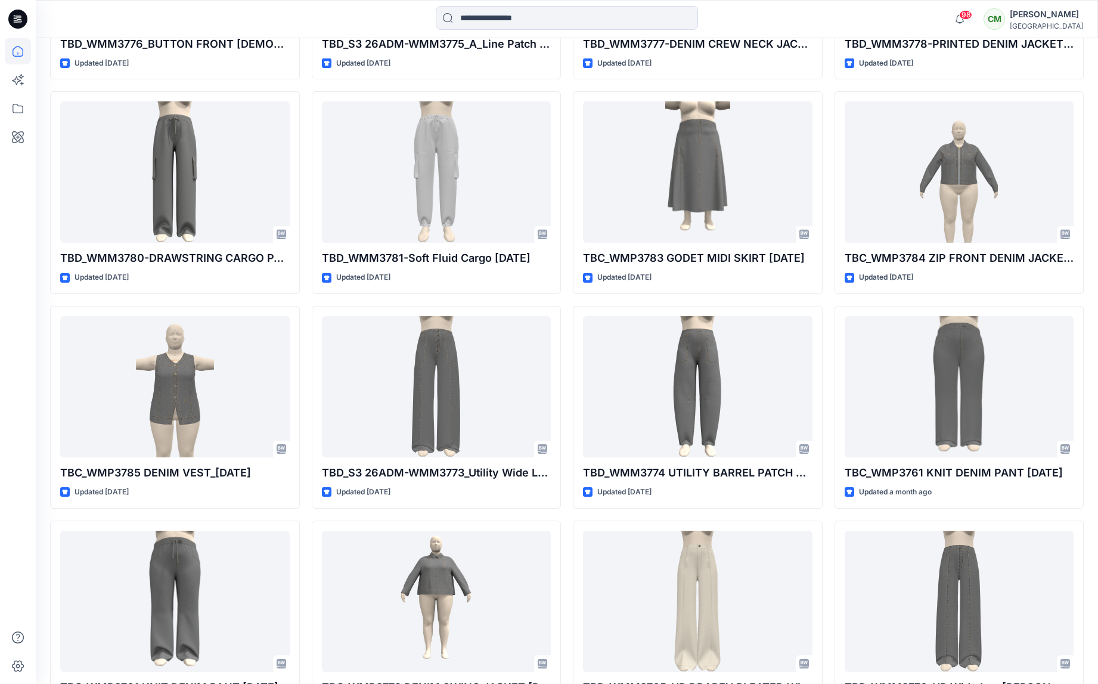
click at [755, 303] on div "TBD_WMM3764-HR DRAPEY WIDE LEG UTILITY PANT 9.25.25 Updated 6 days ago TBD_WMM3…" at bounding box center [698, 300] width 250 height 1274
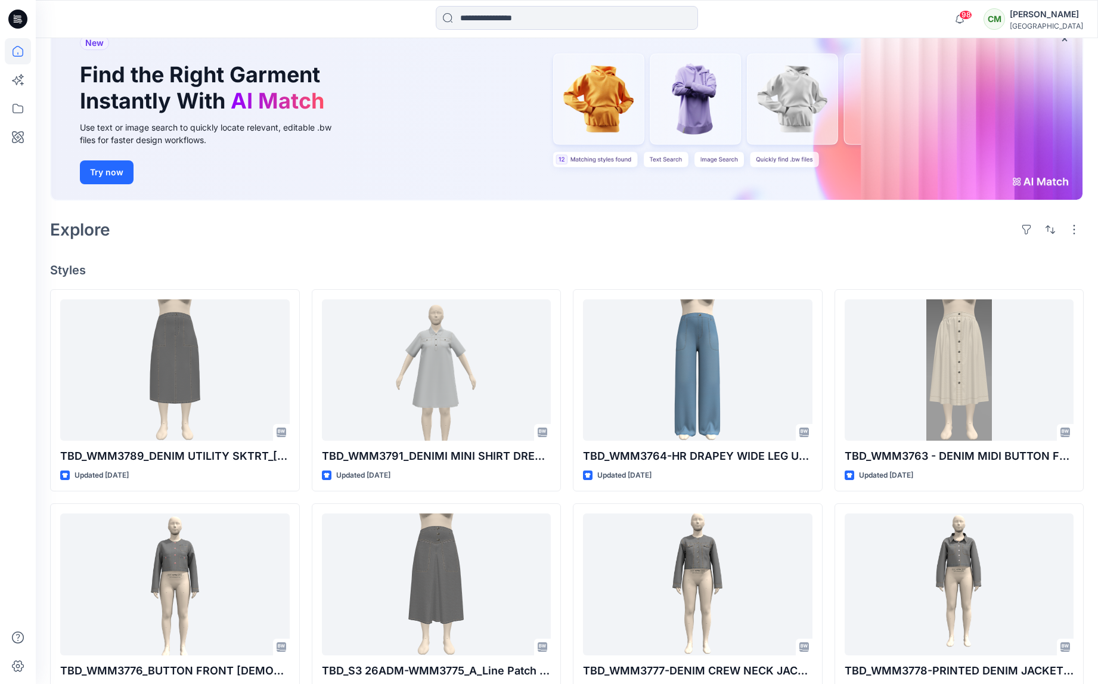
scroll to position [0, 0]
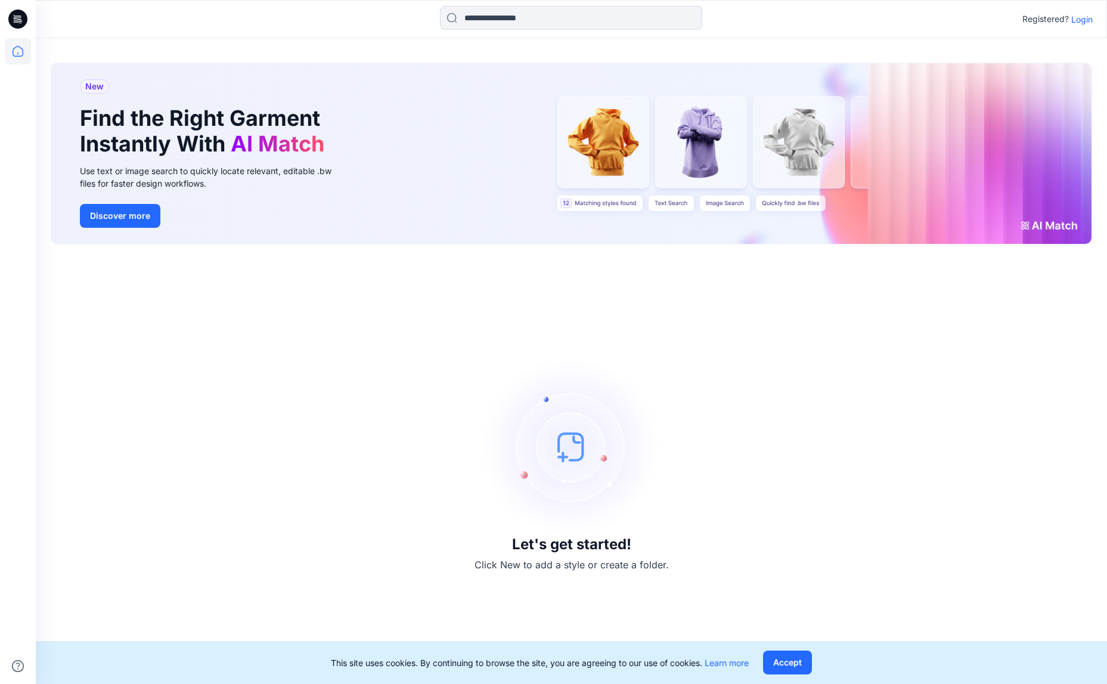
click at [1083, 18] on p "Login" at bounding box center [1081, 19] width 21 height 13
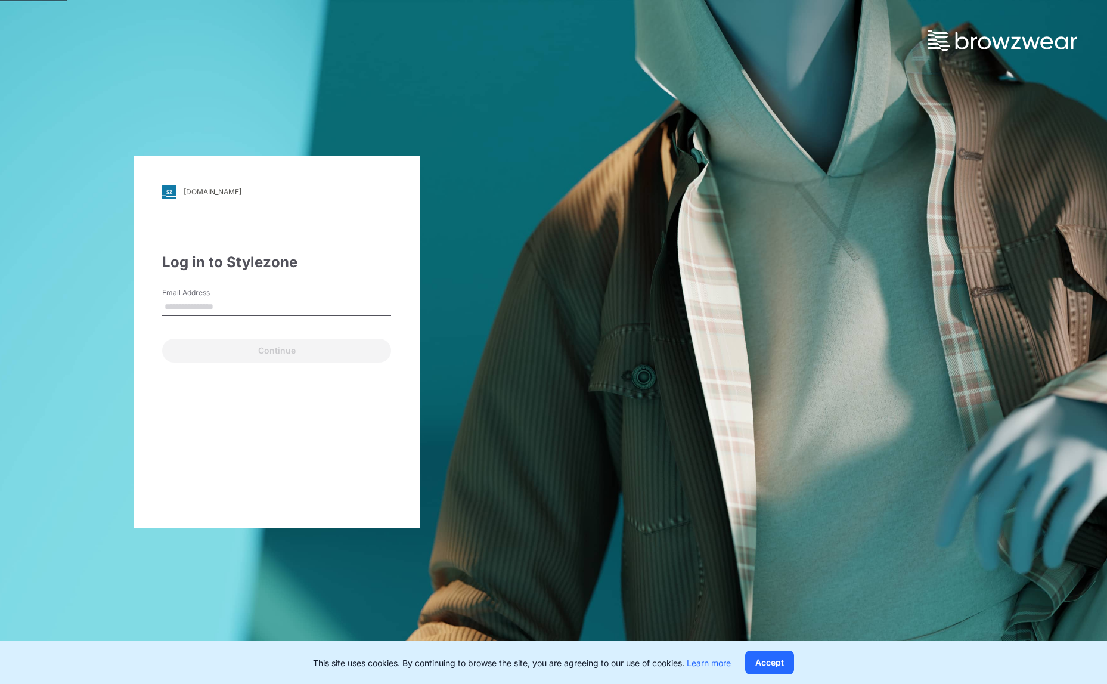
type input "**********"
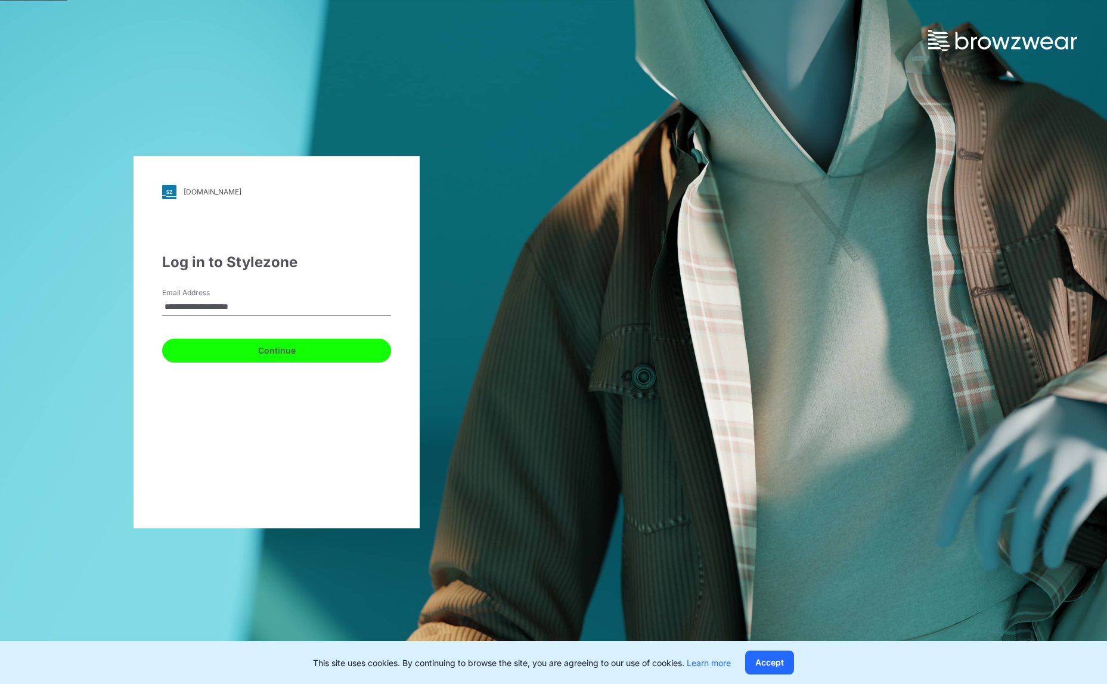
drag, startPoint x: 239, startPoint y: 350, endPoint x: 234, endPoint y: 345, distance: 7.6
click at [240, 350] on button "Continue" at bounding box center [276, 351] width 229 height 24
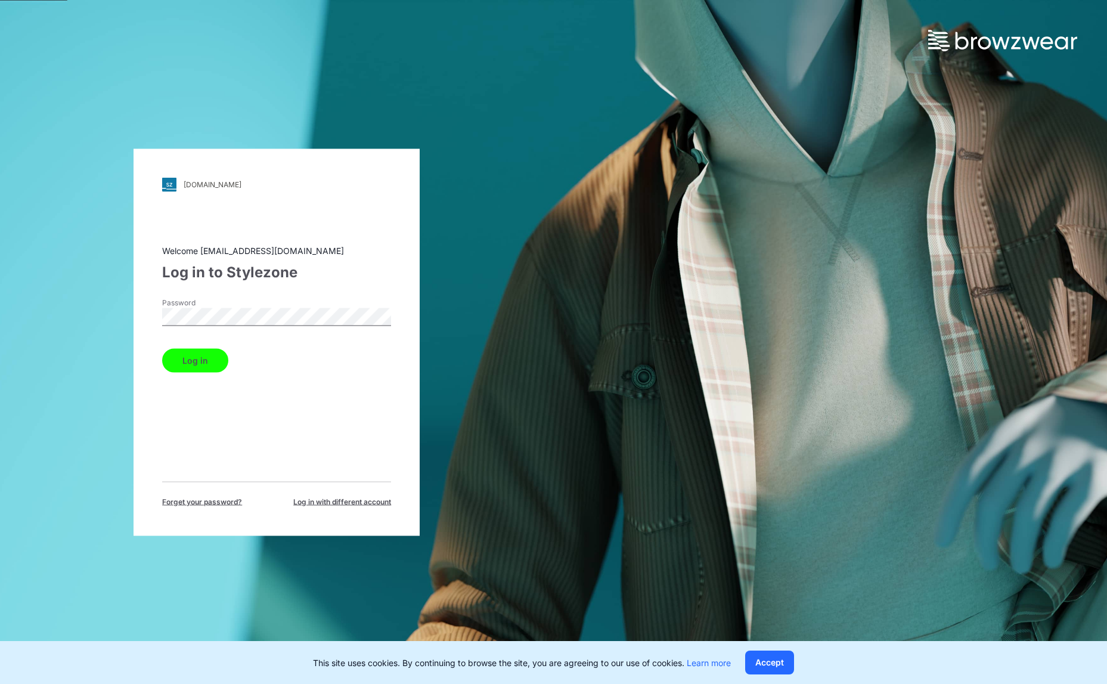
click at [200, 353] on button "Log in" at bounding box center [195, 360] width 66 height 24
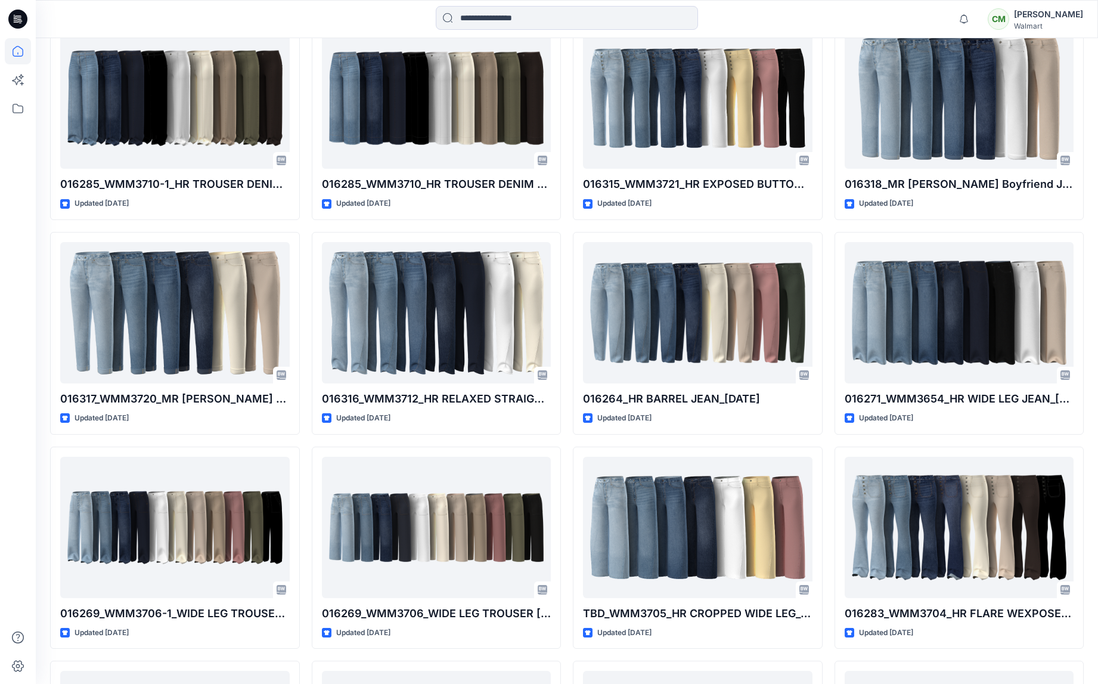
scroll to position [1634, 0]
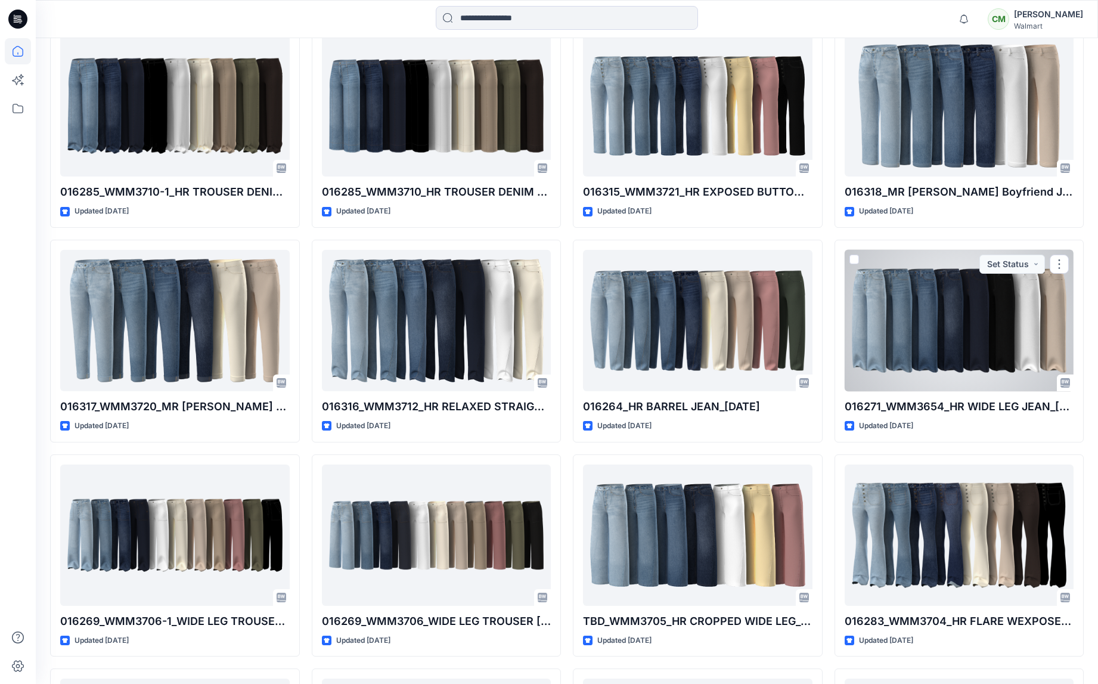
click at [876, 336] on div at bounding box center [959, 320] width 229 height 141
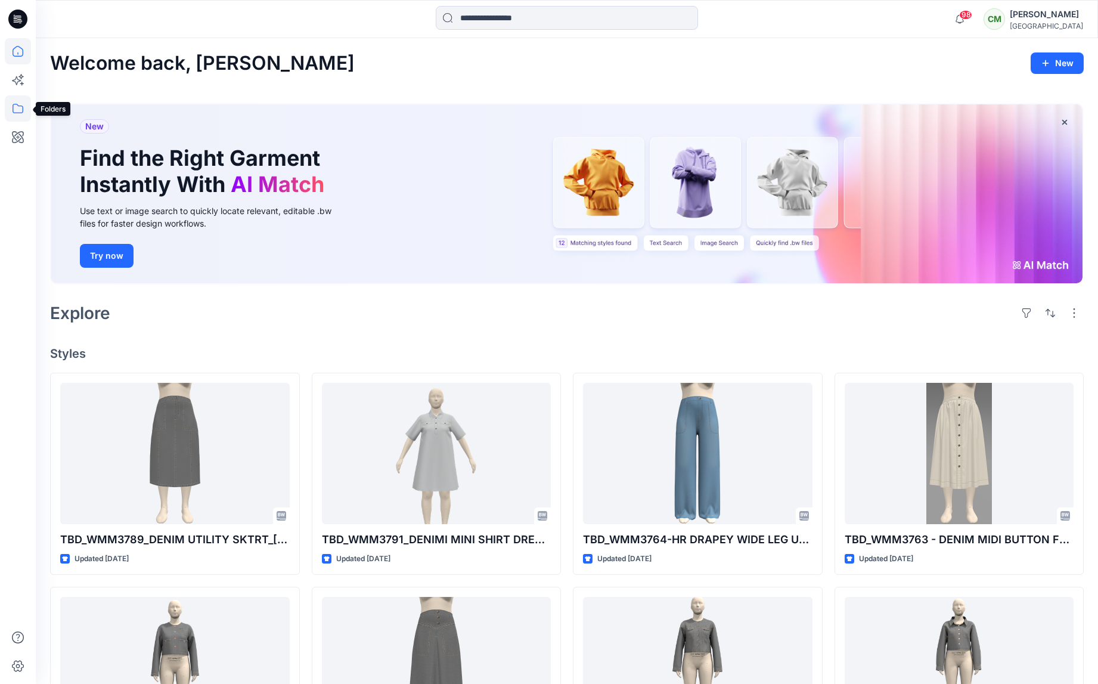
click at [16, 109] on icon at bounding box center [18, 108] width 26 height 26
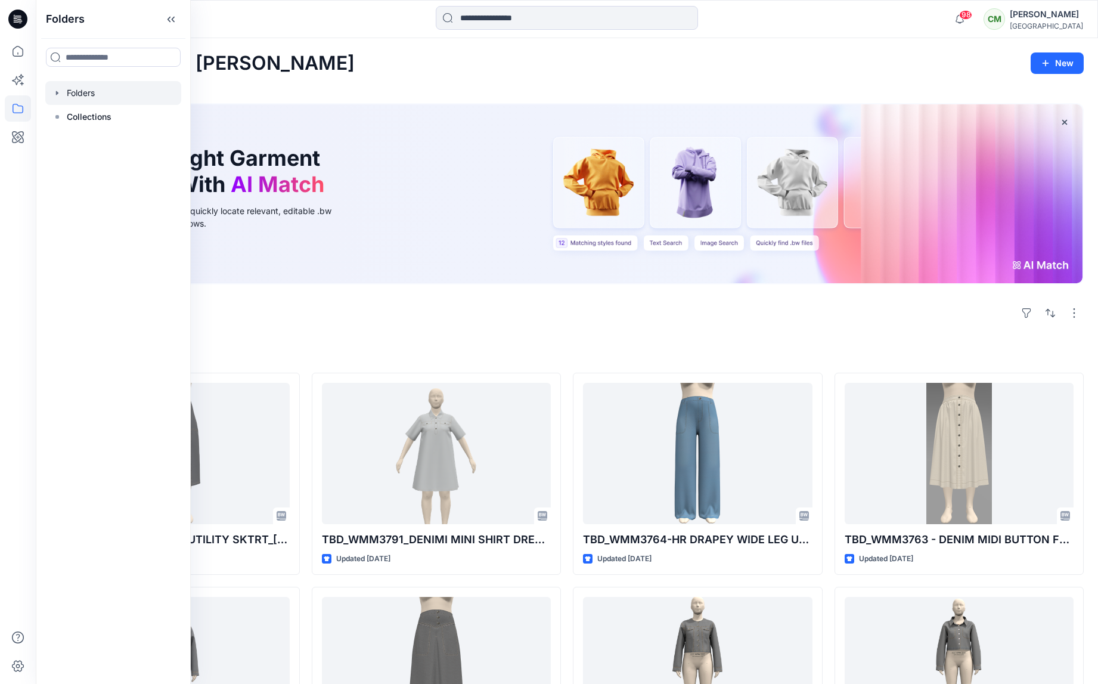
click at [58, 91] on icon "button" at bounding box center [57, 93] width 10 height 10
drag, startPoint x: 73, startPoint y: 120, endPoint x: 67, endPoint y: 118, distance: 6.4
click at [72, 120] on icon "button" at bounding box center [69, 117] width 10 height 10
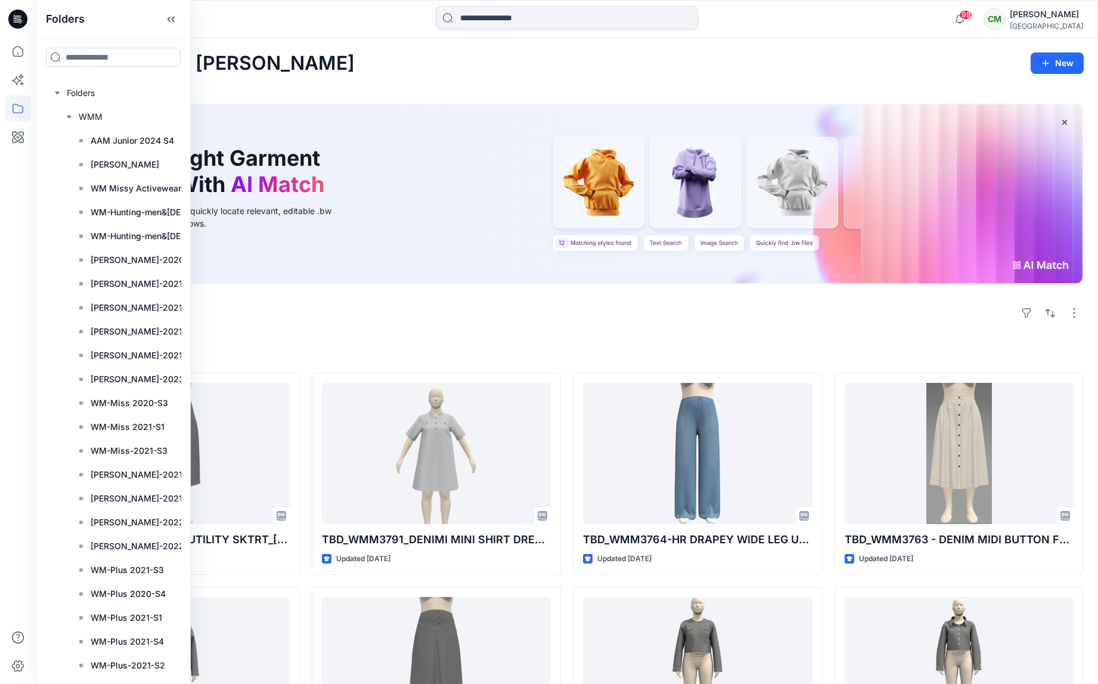
drag, startPoint x: 181, startPoint y: 352, endPoint x: 181, endPoint y: 363, distance: 10.7
click at [184, 381] on div "Folders Folders WMM AAM Junior 2024 S4 Lana Porche WM Missy Activewear WM-Hunti…" at bounding box center [113, 342] width 155 height 684
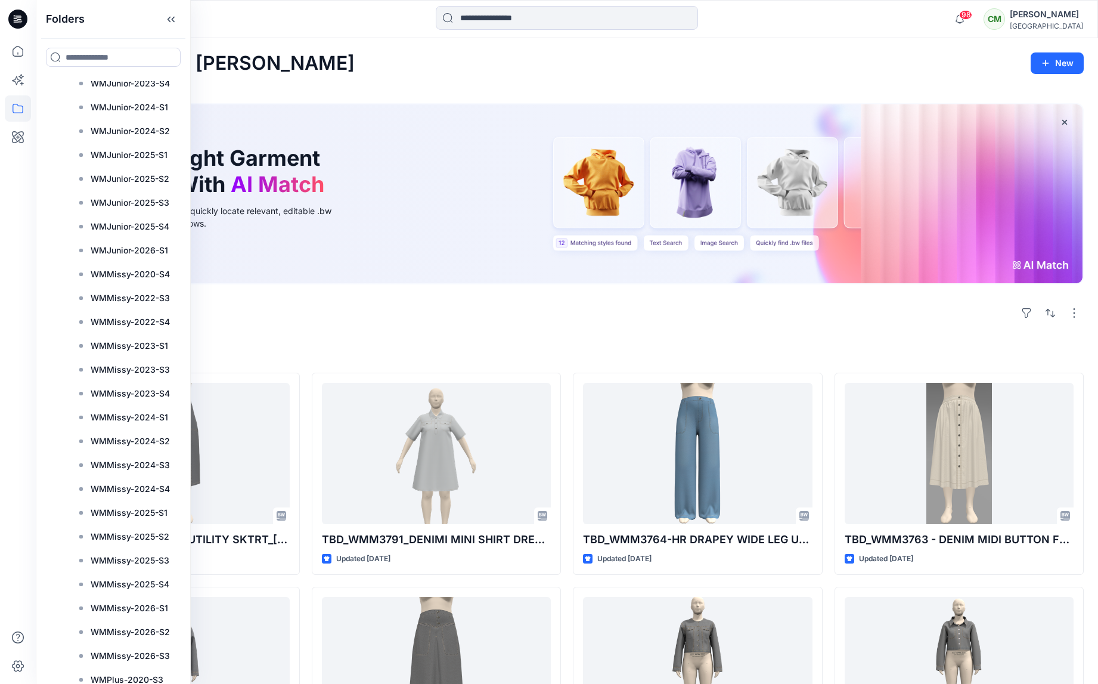
scroll to position [936, 0]
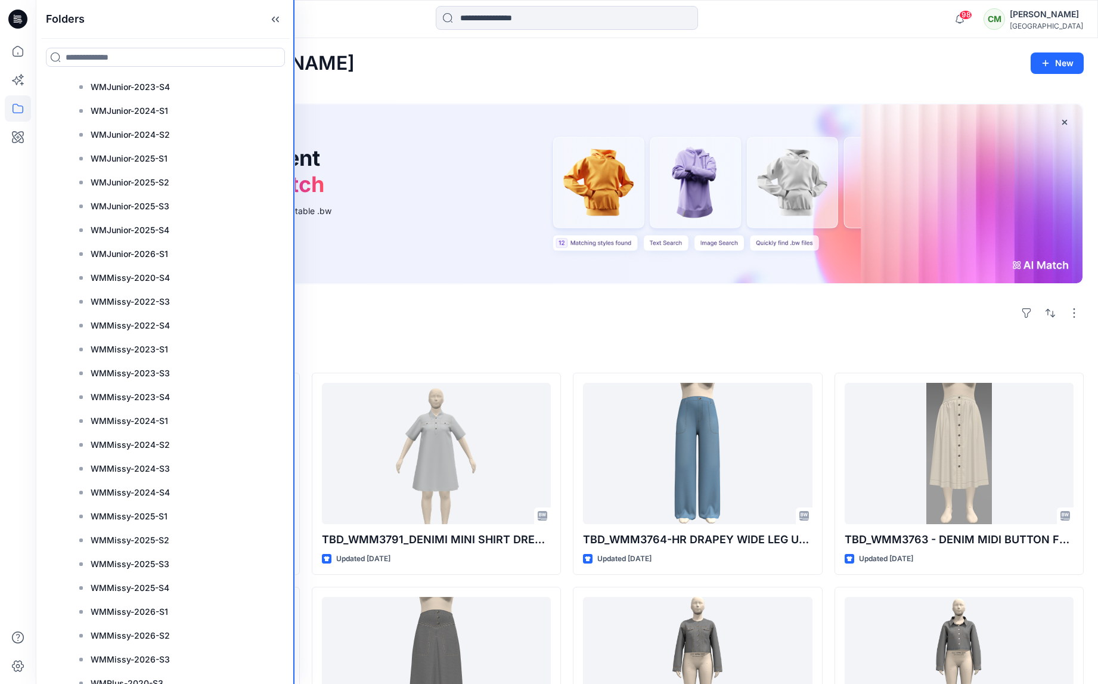
drag, startPoint x: 188, startPoint y: 662, endPoint x: 287, endPoint y: 650, distance: 99.0
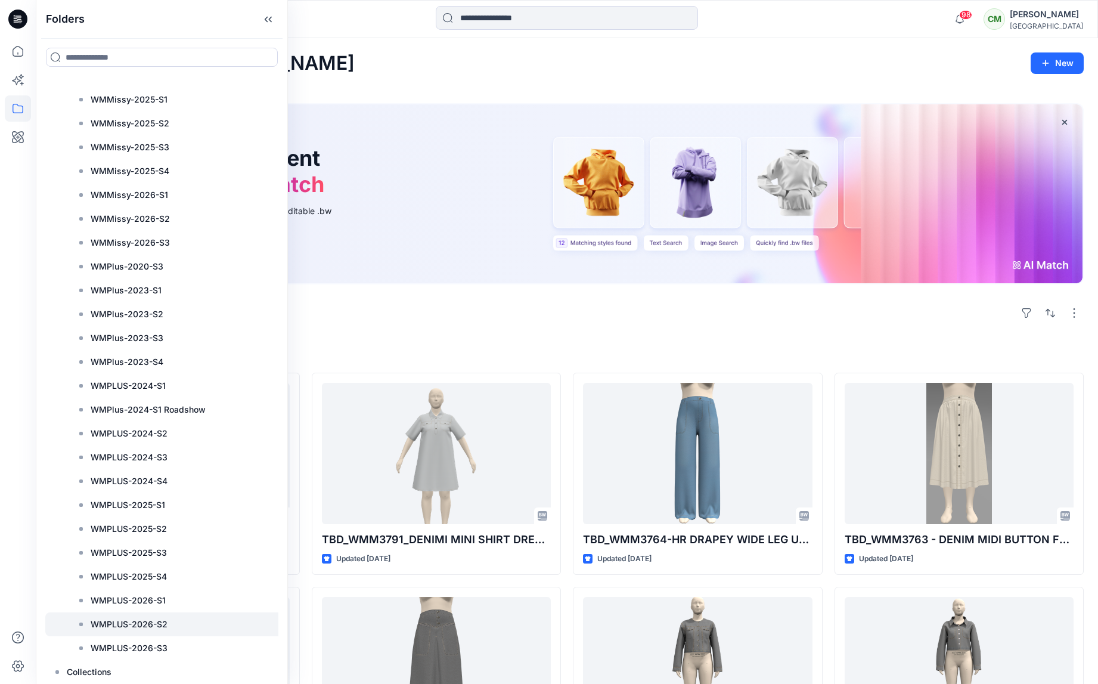
click at [110, 626] on p "WMPLUS-2026-S2" at bounding box center [129, 624] width 77 height 14
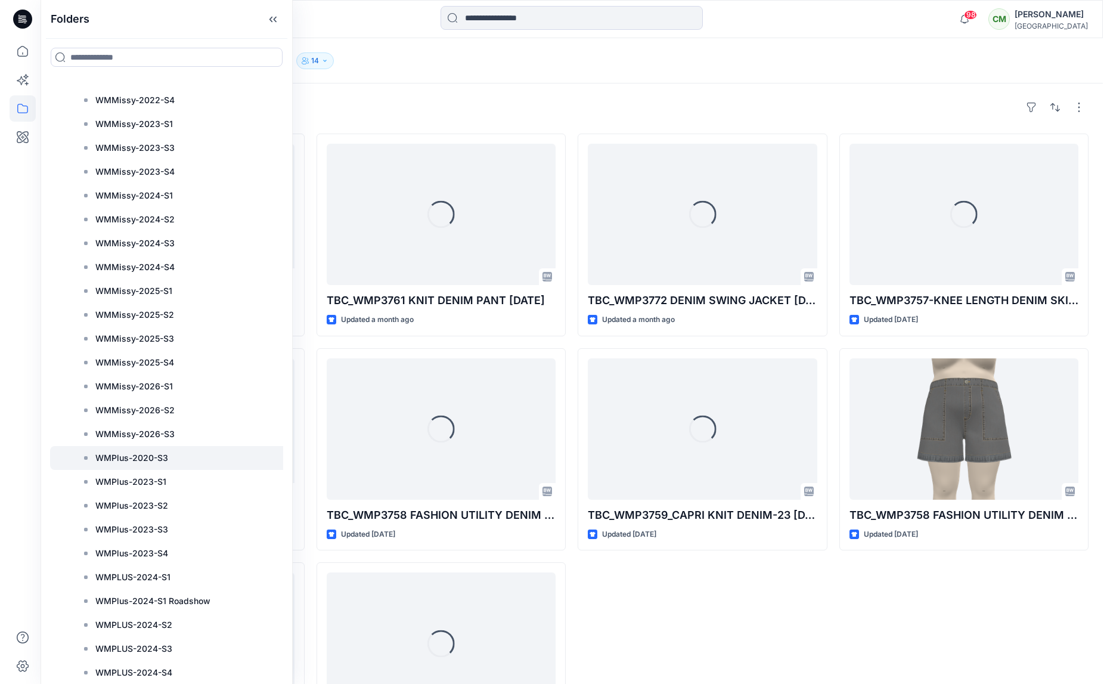
scroll to position [1159, 0]
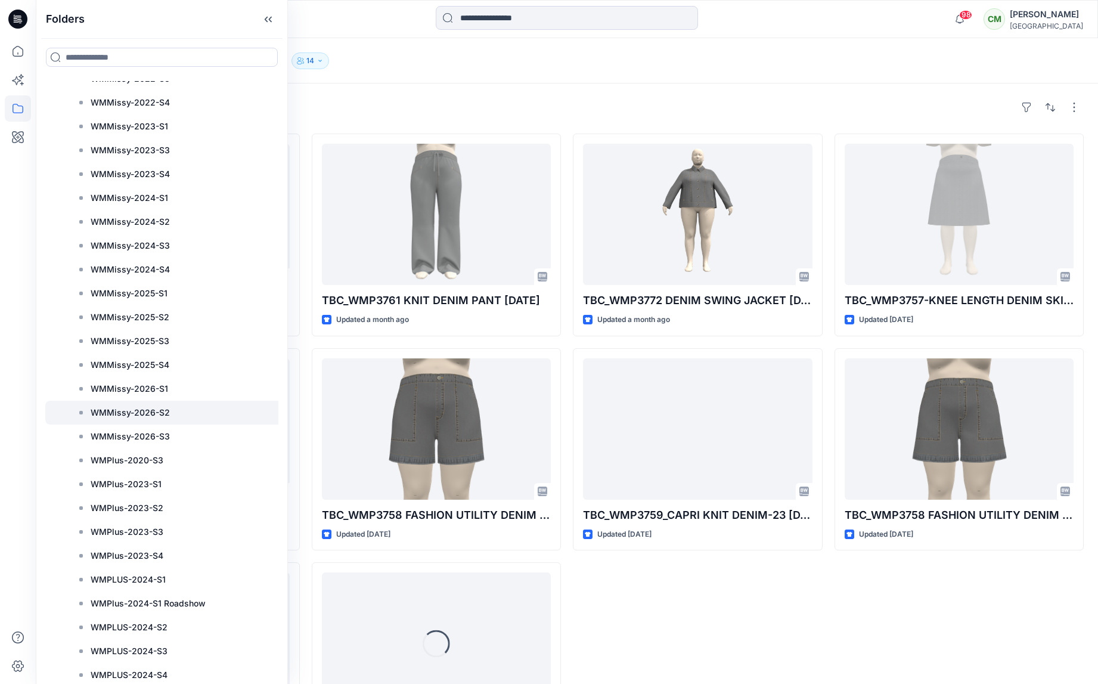
click at [167, 411] on p "WMMissy-2026-S2" at bounding box center [130, 412] width 79 height 14
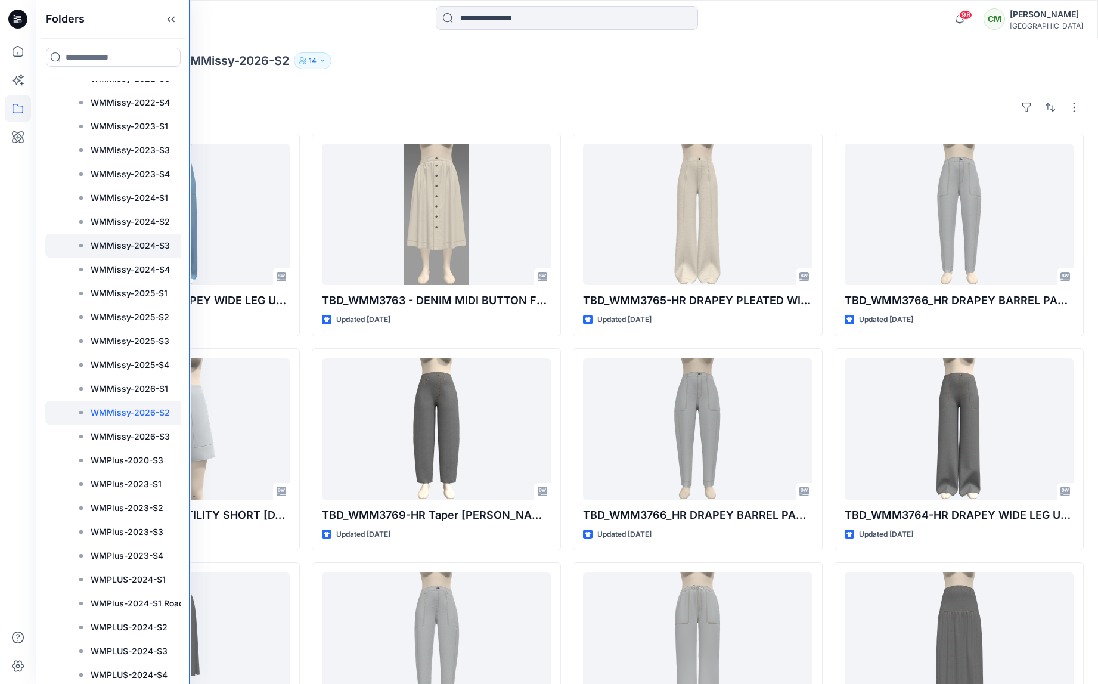
drag, startPoint x: 286, startPoint y: 244, endPoint x: 135, endPoint y: 255, distance: 151.2
click at [129, 255] on div "Folders Folders WMM AAM Junior 2024 S4 Lana Porche WM Missy Activewear WM-Hunti…" at bounding box center [113, 342] width 155 height 684
click at [390, 120] on div "Styles TBD_WMM3764-HR DRAPEY WIDE LEG UTILITY PANT 9.25.25 Updated 6 days ago T…" at bounding box center [567, 452] width 1062 height 738
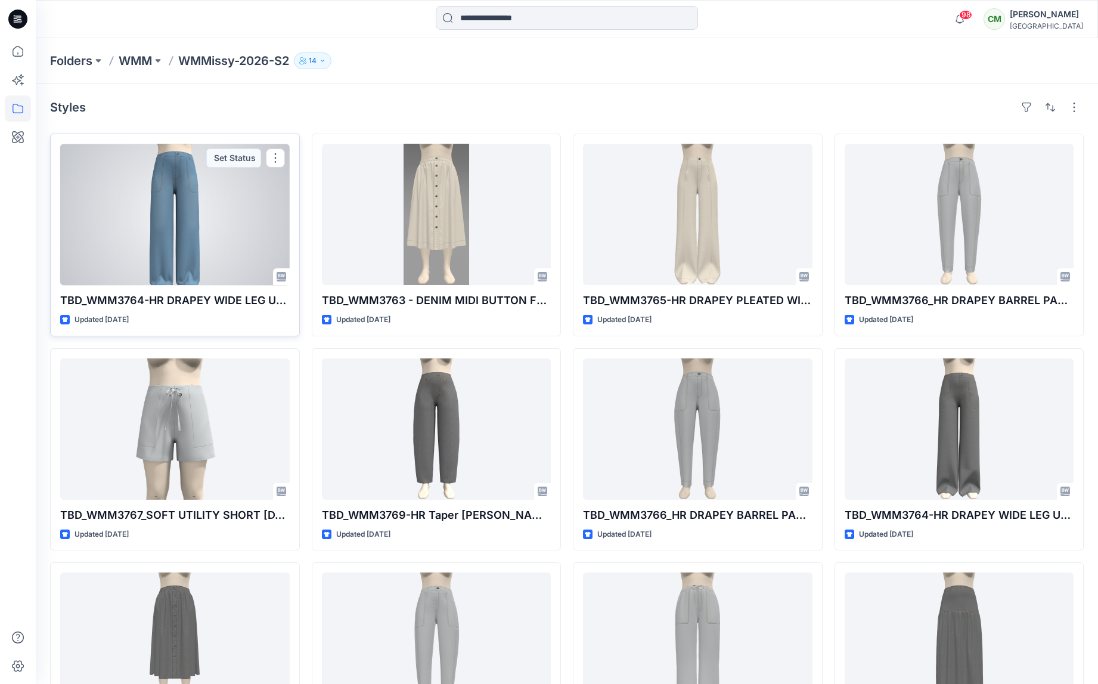
click at [158, 245] on div at bounding box center [174, 214] width 229 height 141
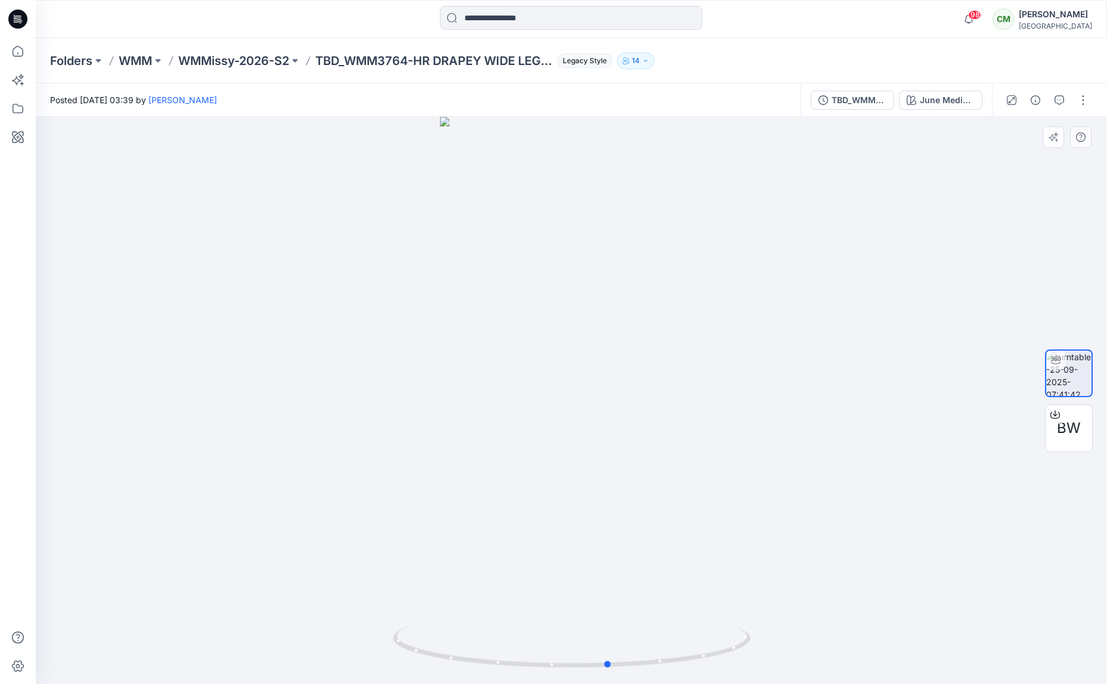
drag, startPoint x: 677, startPoint y: 399, endPoint x: 383, endPoint y: 408, distance: 293.4
click at [378, 408] on div at bounding box center [571, 400] width 1071 height 567
click at [1054, 414] on icon at bounding box center [1055, 414] width 10 height 10
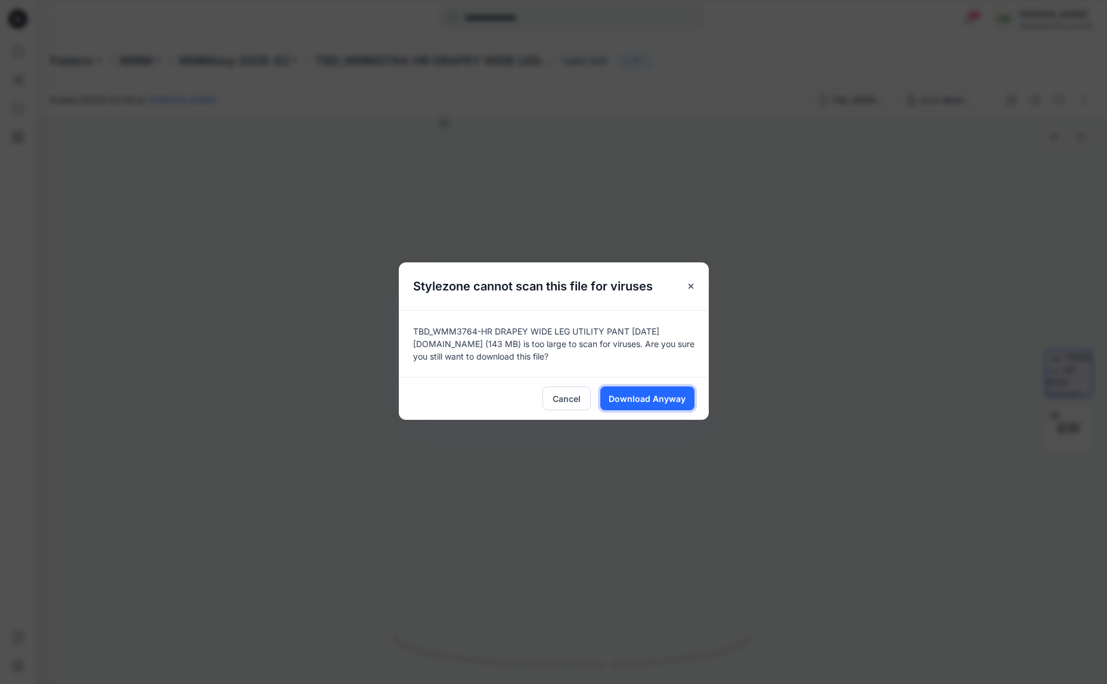
click at [641, 402] on span "Download Anyway" at bounding box center [647, 398] width 77 height 13
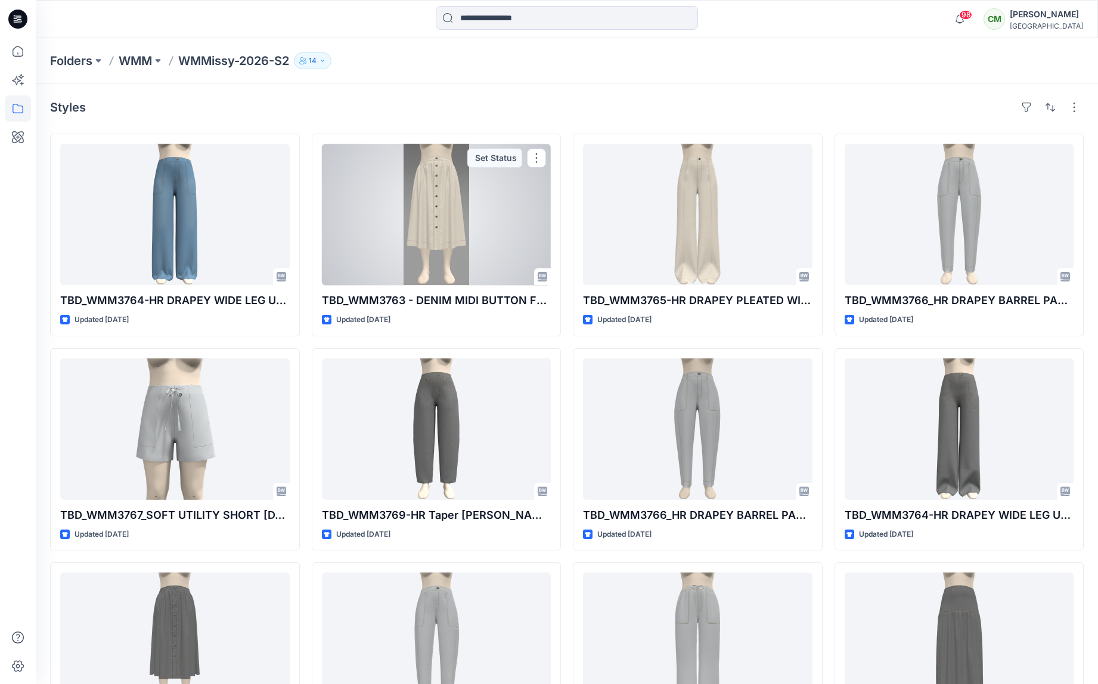
click at [440, 250] on div at bounding box center [436, 214] width 229 height 141
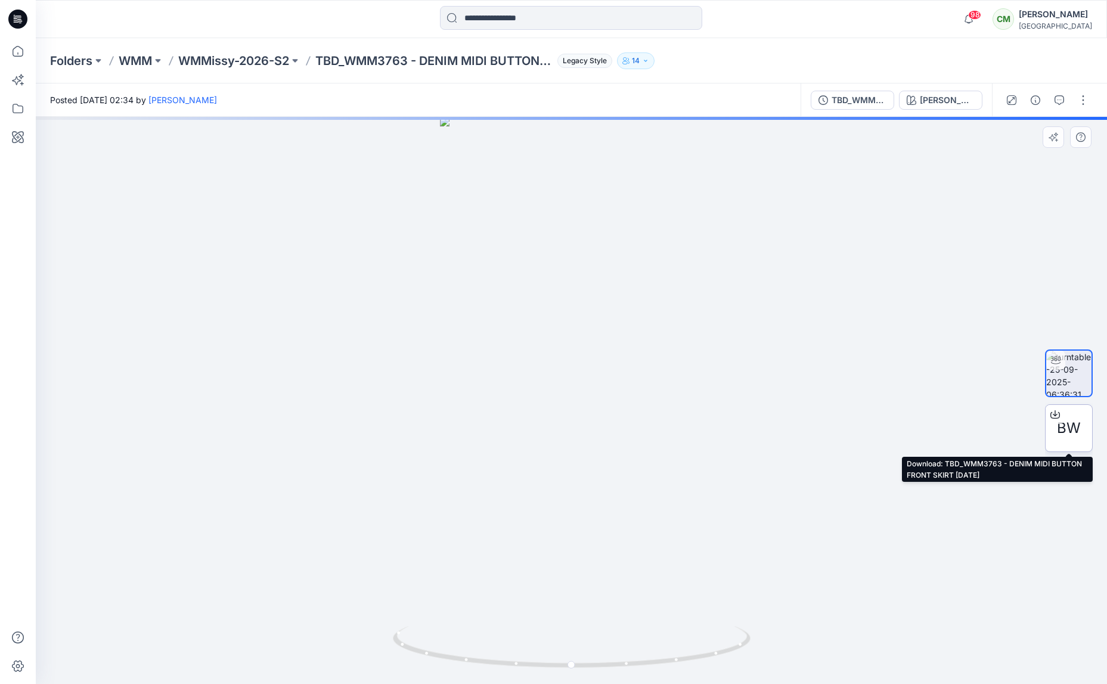
click at [1056, 417] on icon at bounding box center [1055, 414] width 10 height 10
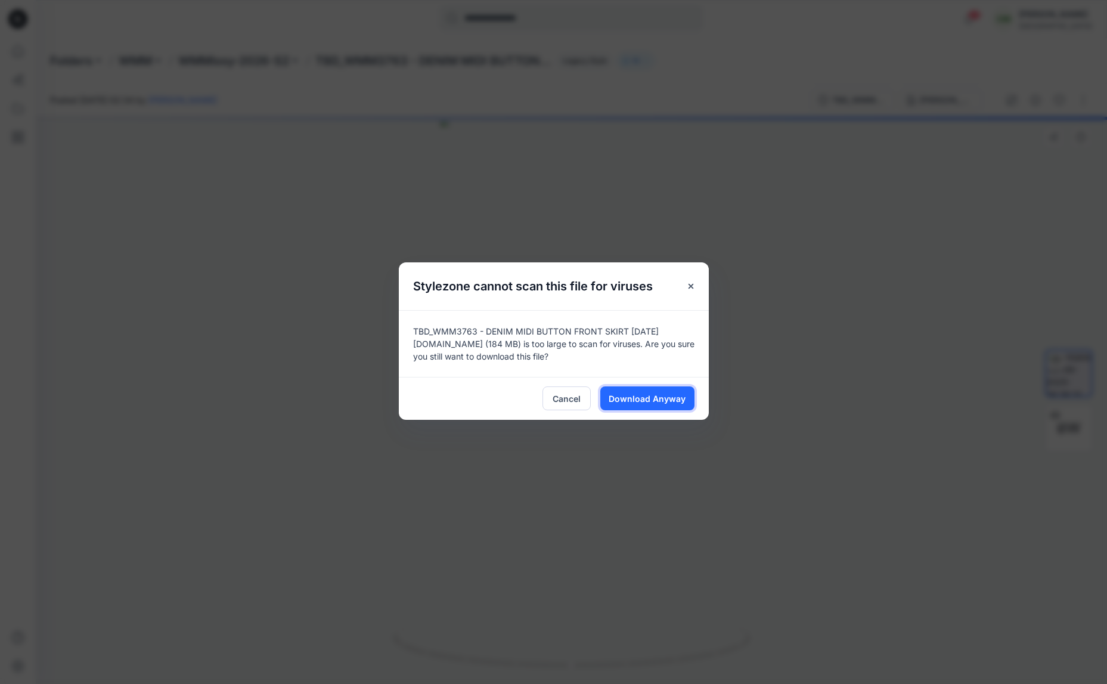
click at [641, 404] on button "Download Anyway" at bounding box center [647, 398] width 94 height 24
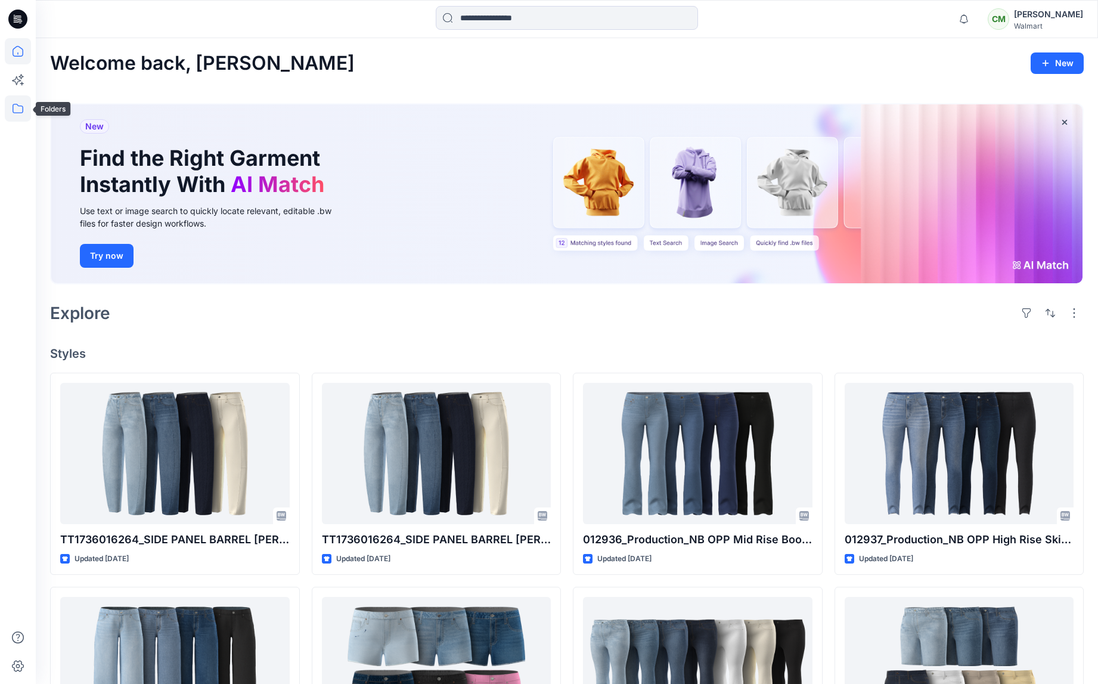
click at [15, 108] on icon at bounding box center [18, 108] width 26 height 26
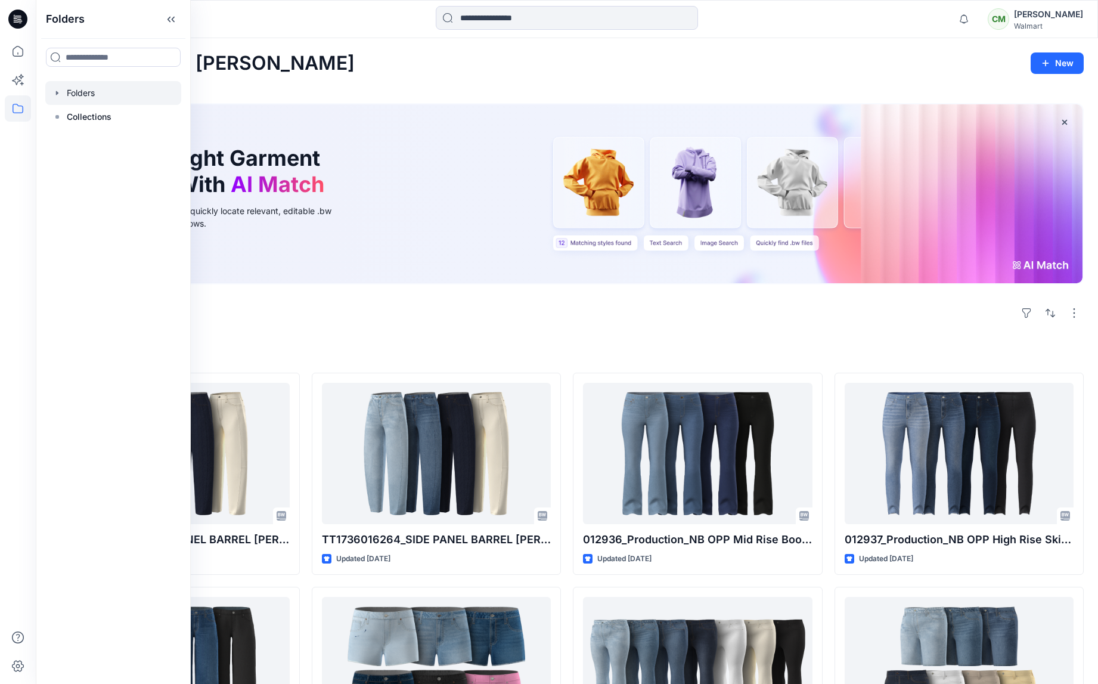
click at [55, 93] on icon "button" at bounding box center [57, 93] width 10 height 10
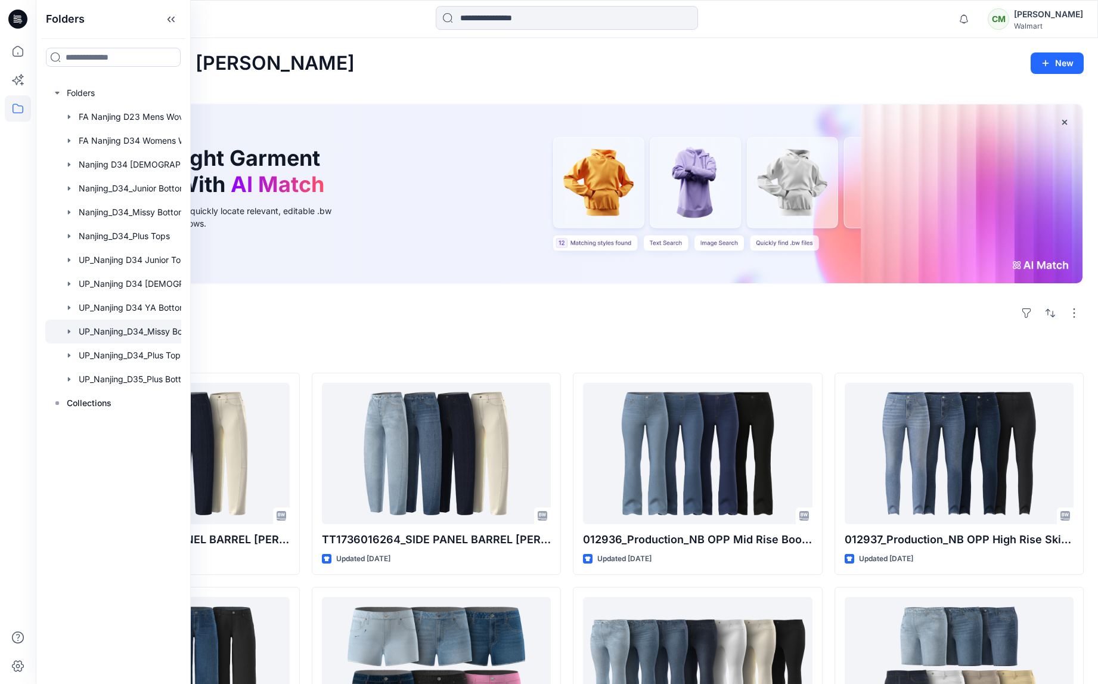
click at [70, 332] on icon "button" at bounding box center [69, 332] width 10 height 10
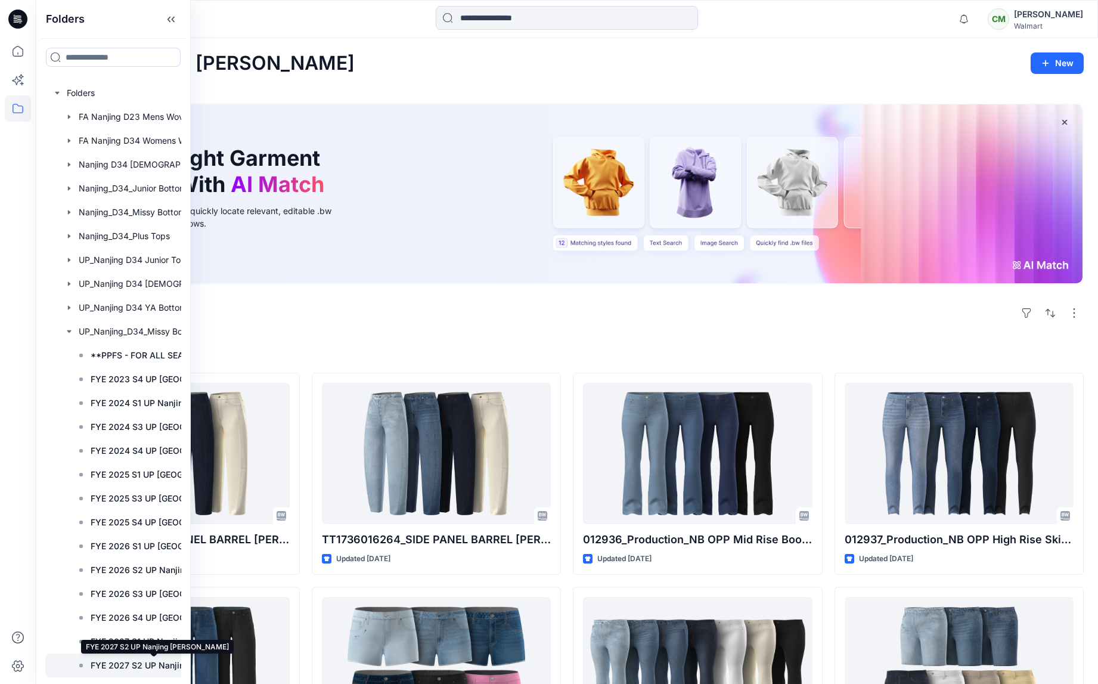
click at [138, 666] on p "FYE 2027 S2 UP Nanjing Missy Bottoms" at bounding box center [154, 665] width 126 height 14
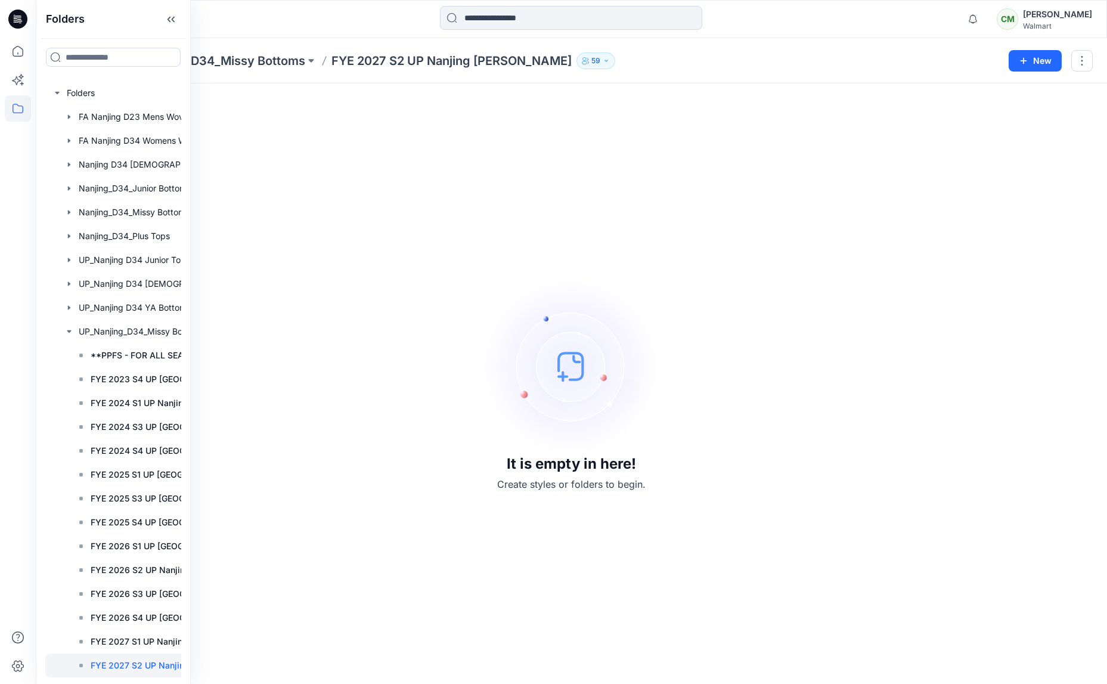
click at [296, 152] on div "It is empty in here! Create styles or folders to begin." at bounding box center [571, 384] width 1042 height 572
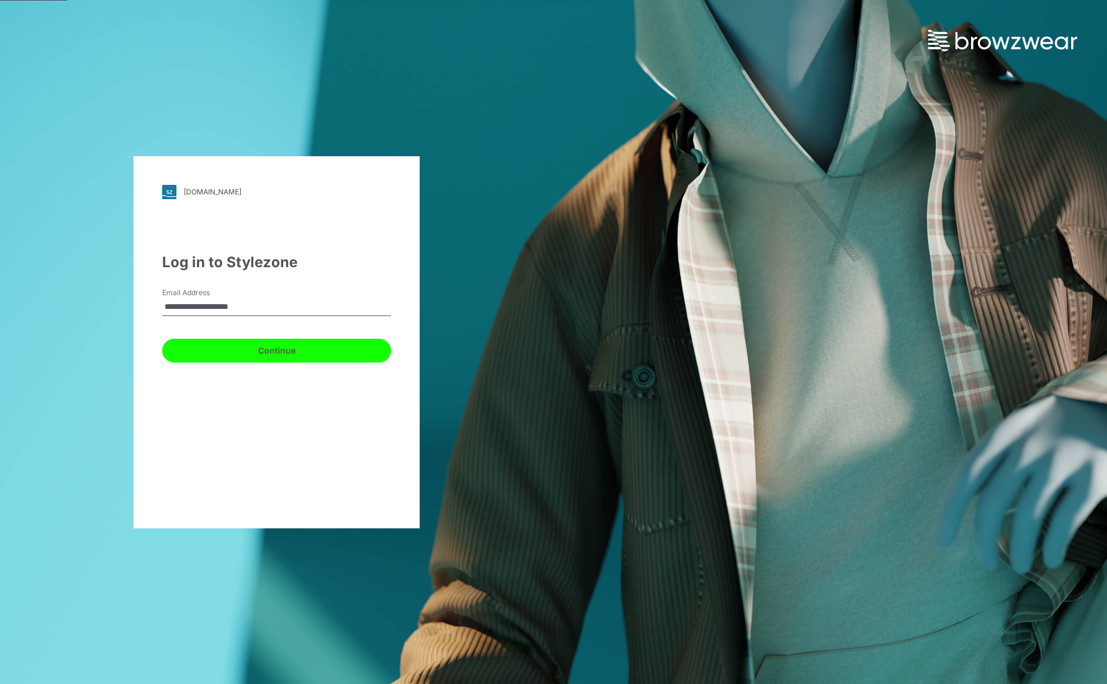
click at [268, 349] on button "Continue" at bounding box center [276, 351] width 229 height 24
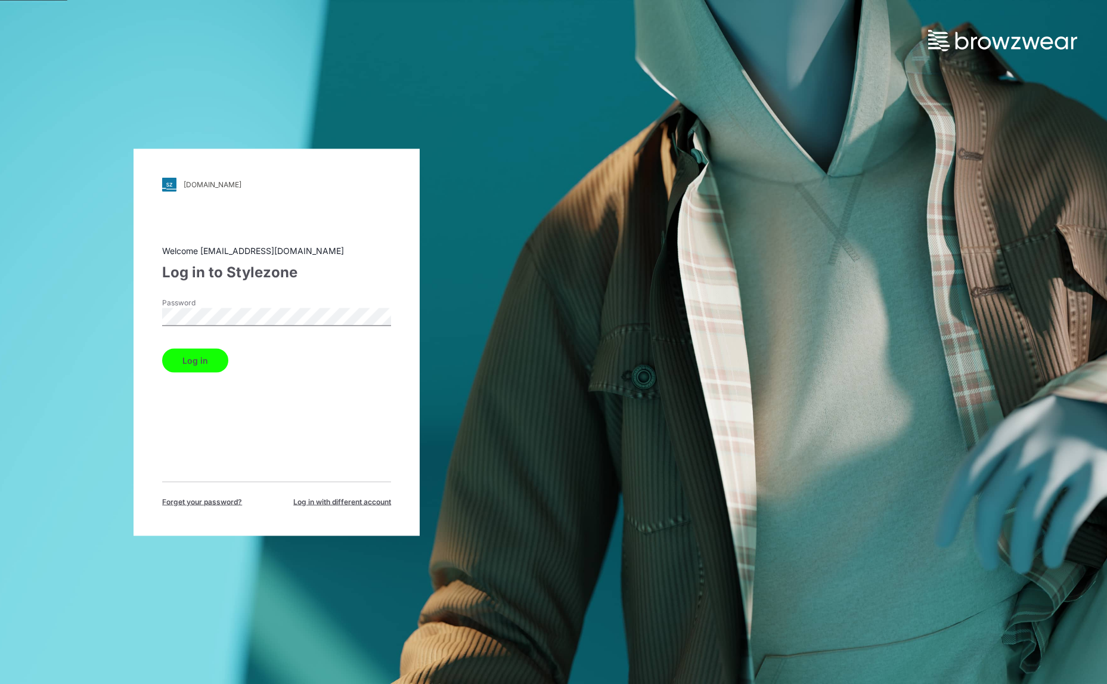
click at [182, 358] on button "Log in" at bounding box center [195, 360] width 66 height 24
